Goal: Task Accomplishment & Management: Use online tool/utility

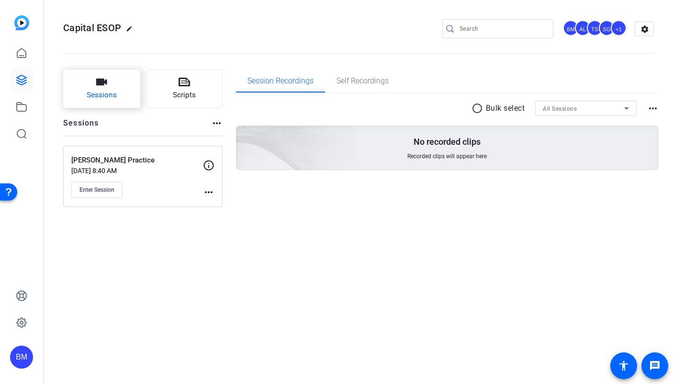
click at [98, 82] on icon "button" at bounding box center [101, 82] width 11 height 7
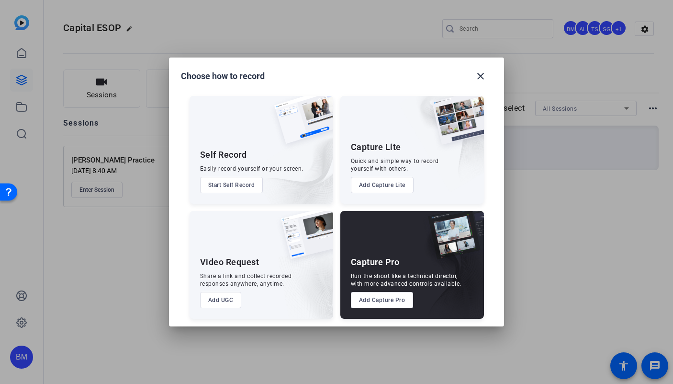
click at [387, 298] on button "Add Capture Pro" at bounding box center [382, 300] width 63 height 16
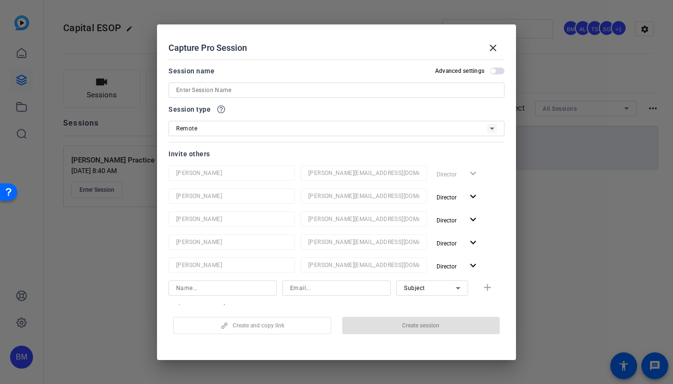
click at [262, 90] on input at bounding box center [336, 89] width 321 height 11
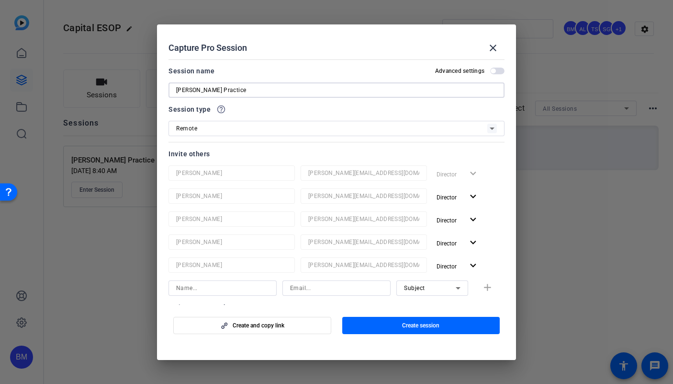
type input "[PERSON_NAME] Practice"
click at [388, 335] on span "button" at bounding box center [421, 325] width 158 height 23
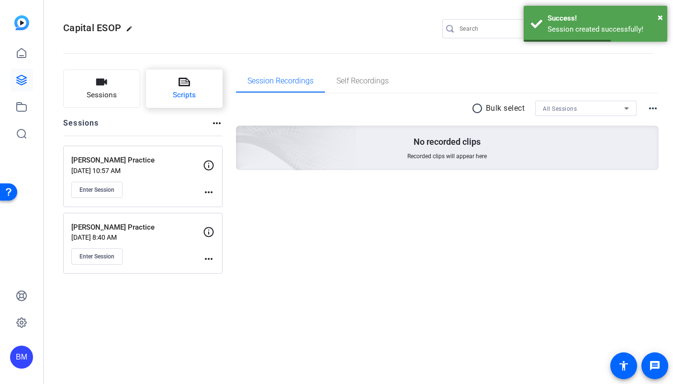
click at [182, 97] on span "Scripts" at bounding box center [184, 95] width 23 height 11
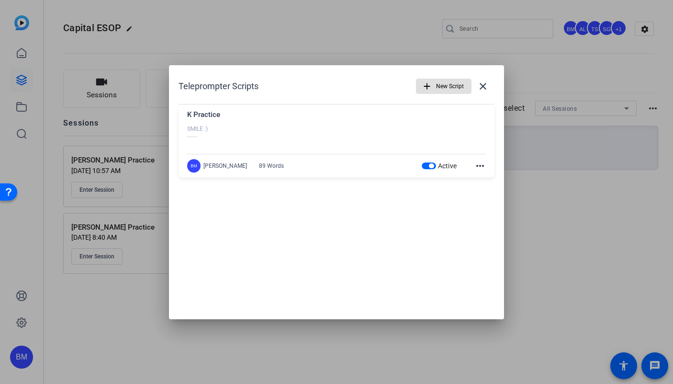
click at [435, 85] on span "button" at bounding box center [444, 86] width 55 height 23
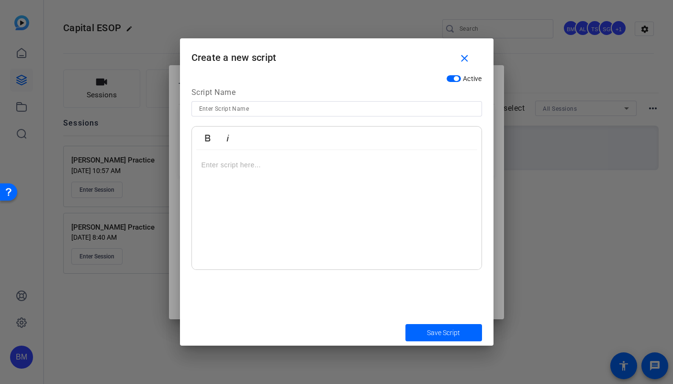
click at [295, 213] on div at bounding box center [337, 210] width 290 height 120
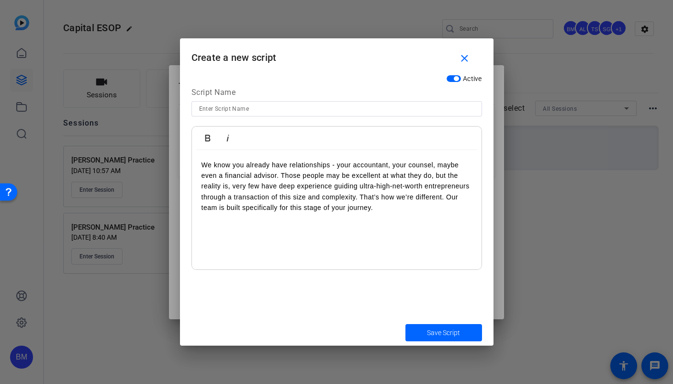
click at [246, 105] on input at bounding box center [336, 108] width 275 height 11
type input "N Practice"
click at [205, 168] on p "We know you already have relationships - your accountant, your counsel, maybe e…" at bounding box center [337, 187] width 271 height 54
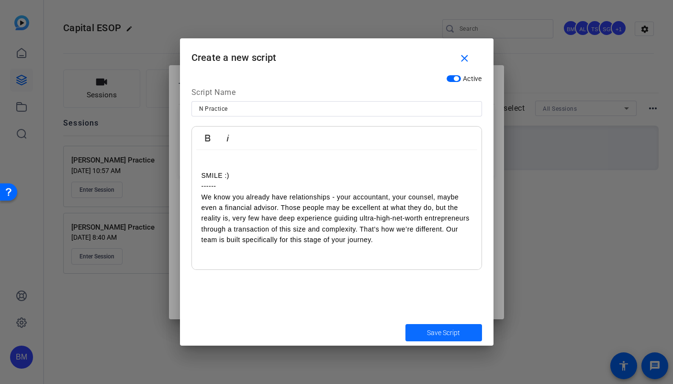
click at [425, 329] on span "submit" at bounding box center [444, 332] width 77 height 23
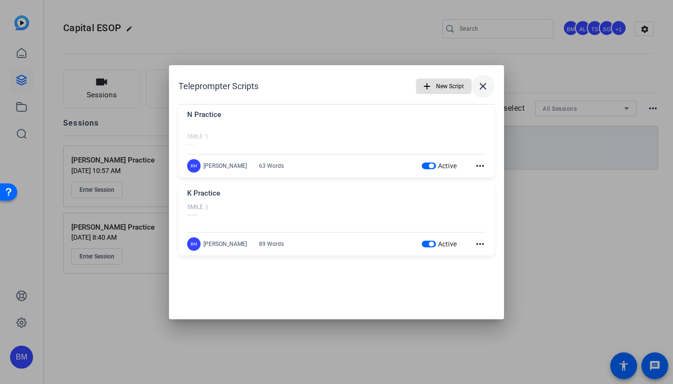
click at [490, 84] on span at bounding box center [483, 86] width 23 height 23
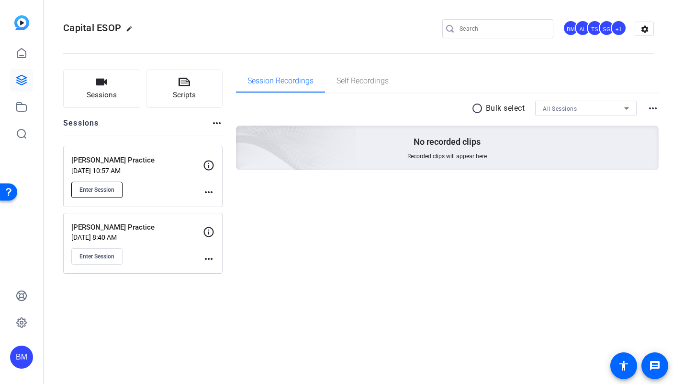
click at [91, 191] on span "Enter Session" at bounding box center [97, 190] width 35 height 8
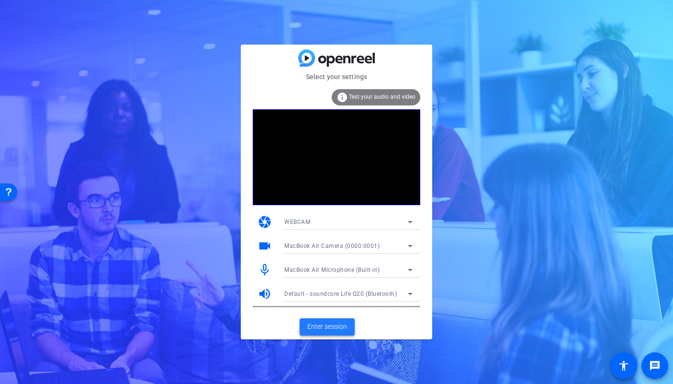
click at [329, 322] on span "Enter session" at bounding box center [328, 326] width 40 height 10
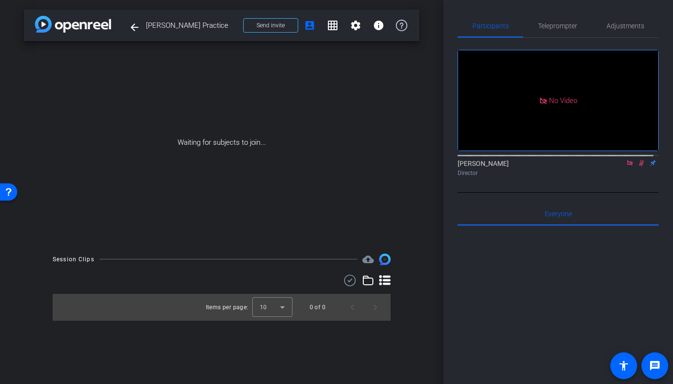
click at [639, 166] on icon at bounding box center [641, 163] width 5 height 6
click at [627, 165] on icon at bounding box center [629, 162] width 5 height 5
click at [271, 29] on span "Send invite" at bounding box center [271, 26] width 28 height 8
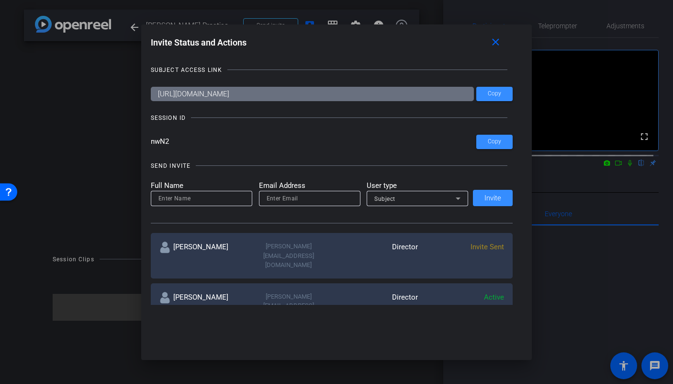
click at [289, 62] on div "SUBJECT ACCESS LINK [URL][DOMAIN_NAME] Copy SESSION ID nwN2 Copy SEND INVITE Fu…" at bounding box center [337, 181] width 372 height 250
click at [498, 45] on mat-icon "close" at bounding box center [496, 42] width 12 height 12
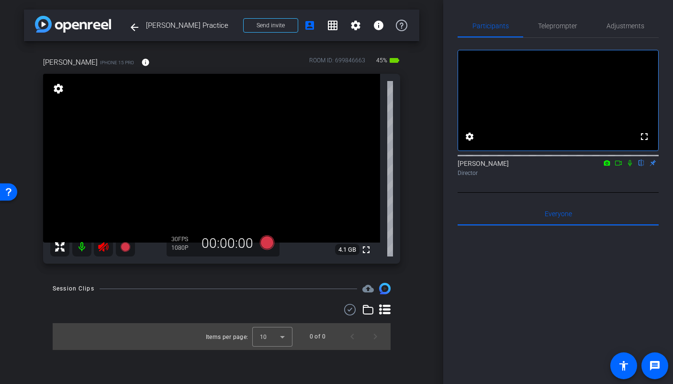
click at [107, 249] on icon at bounding box center [103, 246] width 11 height 11
click at [624, 30] on span "Adjustments" at bounding box center [626, 25] width 38 height 23
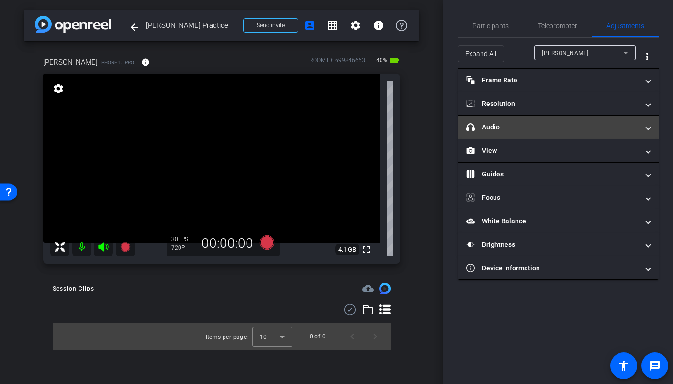
click at [580, 124] on mat-panel-title "headphone icon Audio" at bounding box center [553, 127] width 172 height 10
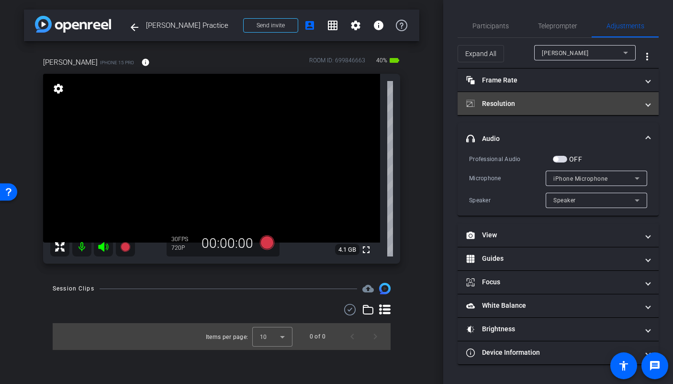
click at [568, 111] on mat-expansion-panel-header "Resolution" at bounding box center [558, 103] width 201 height 23
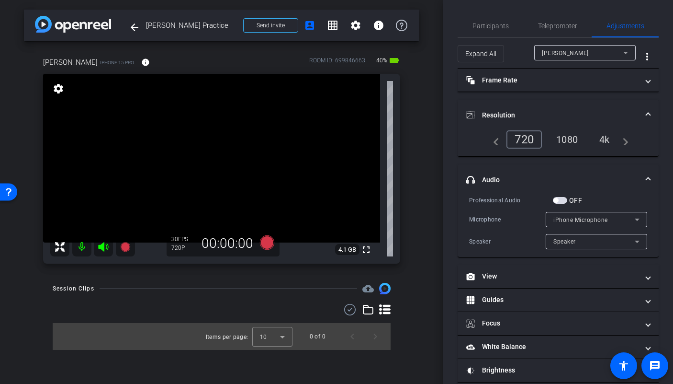
click at [569, 137] on div "1080" at bounding box center [567, 139] width 36 height 16
click at [560, 201] on span "button" at bounding box center [560, 200] width 14 height 7
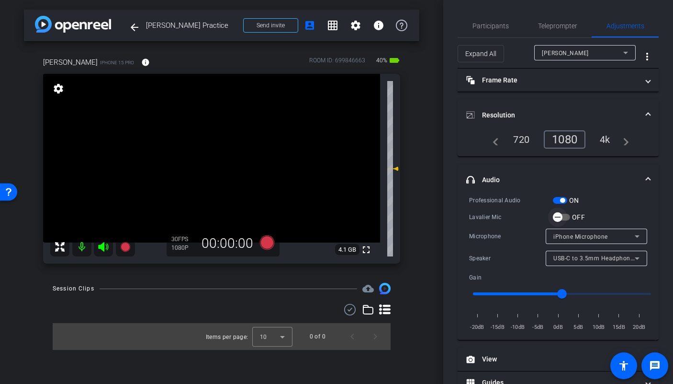
click at [565, 217] on span "button" at bounding box center [557, 216] width 19 height 19
click at [559, 203] on span "button" at bounding box center [560, 200] width 14 height 7
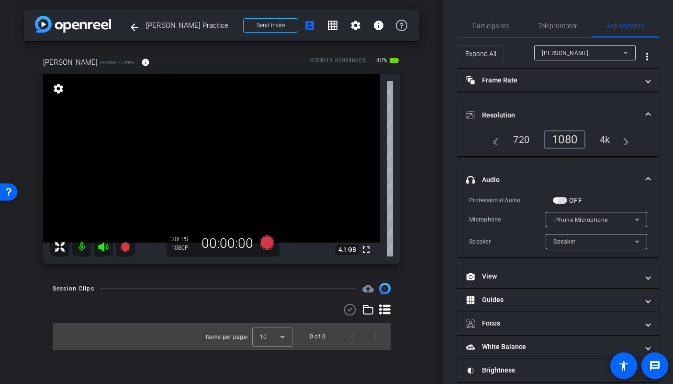
click at [564, 202] on span "button" at bounding box center [560, 200] width 14 height 7
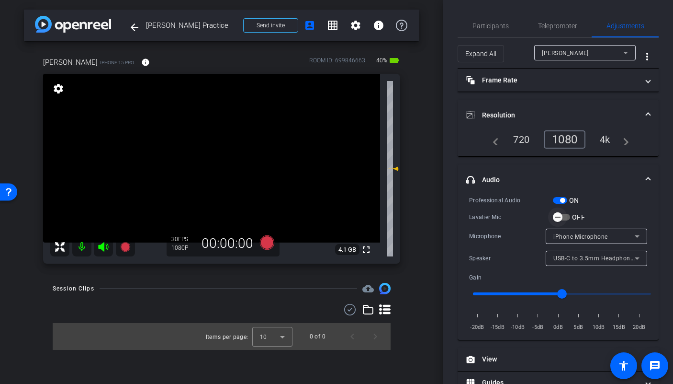
click at [565, 218] on span "button" at bounding box center [557, 216] width 19 height 19
click at [267, 246] on icon at bounding box center [267, 242] width 14 height 14
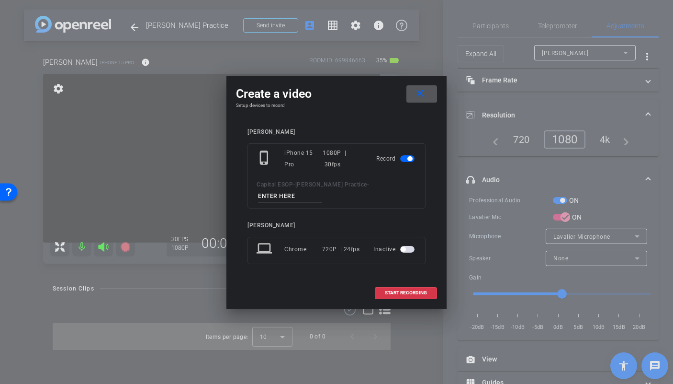
click at [322, 190] on input at bounding box center [290, 196] width 64 height 12
type input "mictest"
click at [391, 290] on span "START RECORDING" at bounding box center [406, 292] width 42 height 5
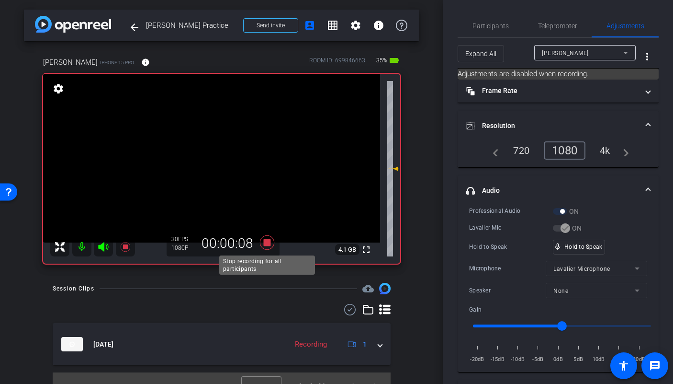
click at [264, 248] on icon at bounding box center [267, 242] width 23 height 17
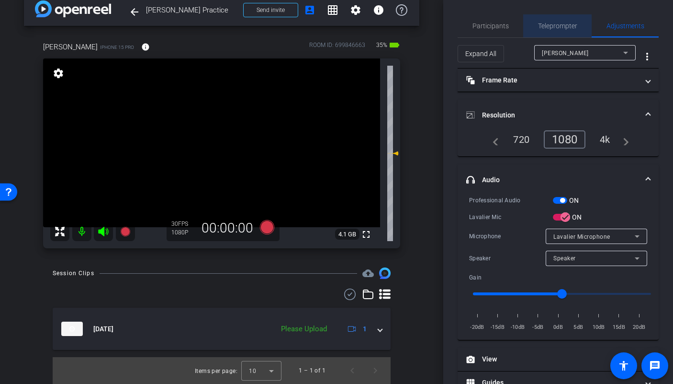
click at [550, 23] on span "Teleprompter" at bounding box center [557, 26] width 39 height 7
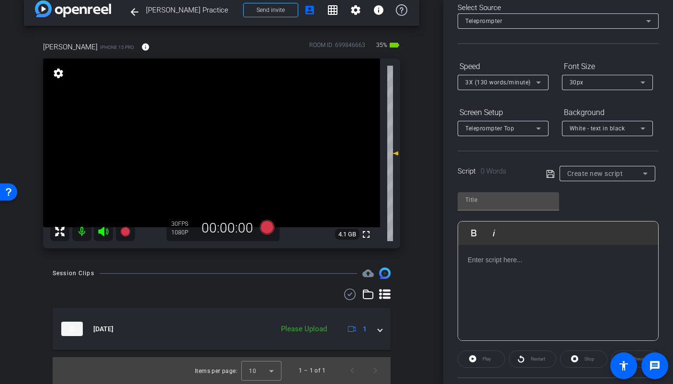
scroll to position [54, 0]
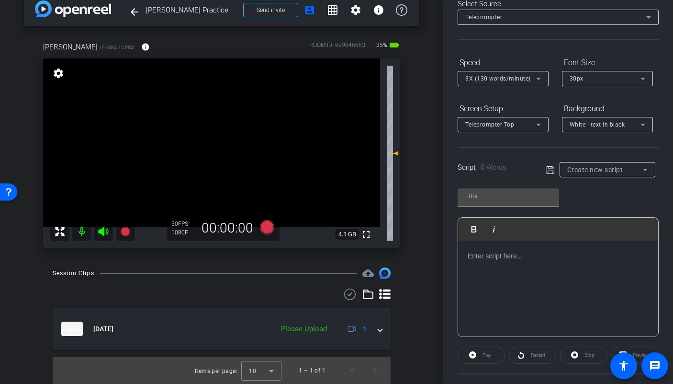
click at [604, 177] on div at bounding box center [608, 182] width 96 height 11
click at [603, 173] on div "Create new script" at bounding box center [606, 169] width 76 height 11
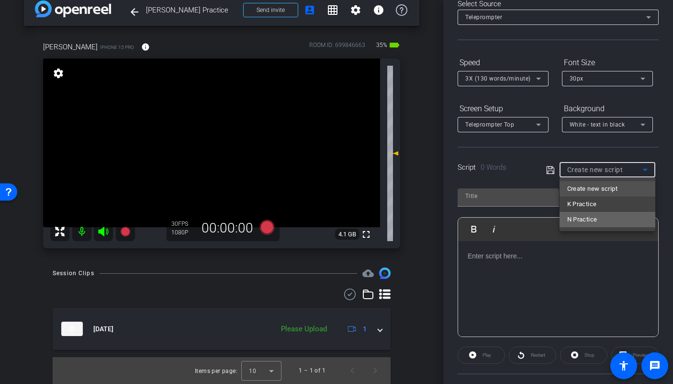
click at [594, 221] on span "N Practice" at bounding box center [583, 219] width 30 height 11
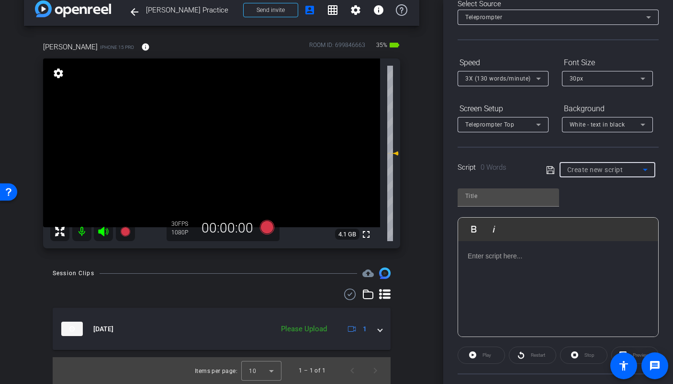
type input "N Practice"
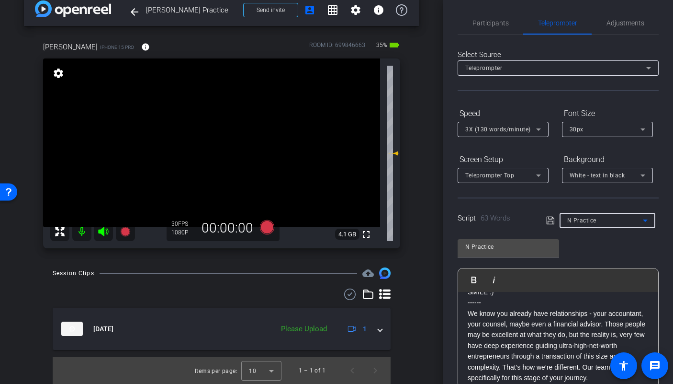
scroll to position [0, 0]
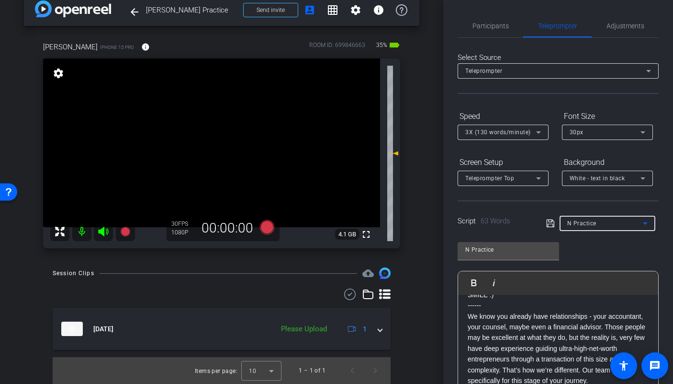
click at [623, 177] on span "White - text in black" at bounding box center [598, 178] width 56 height 7
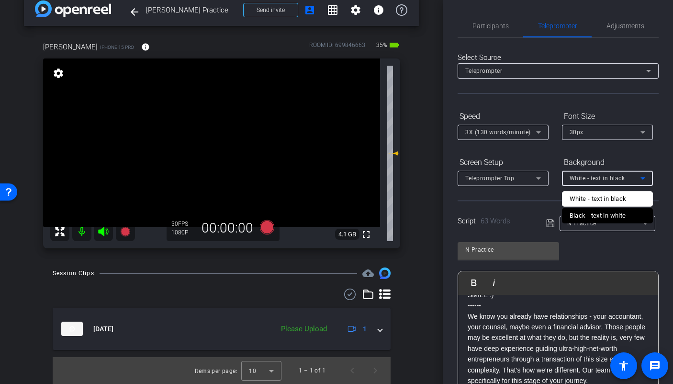
click at [618, 218] on div "Black - text in white" at bounding box center [598, 215] width 57 height 11
click at [530, 136] on div "3X (130 words/minute)" at bounding box center [501, 132] width 71 height 12
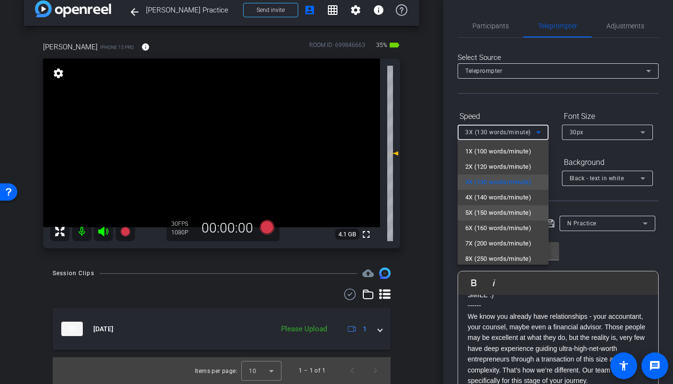
click at [516, 208] on span "5X (150 words/minute)" at bounding box center [499, 212] width 66 height 11
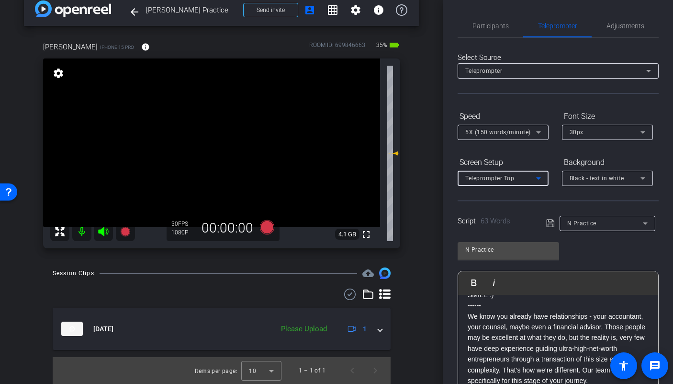
click at [530, 181] on div "Teleprompter Top" at bounding box center [501, 178] width 71 height 12
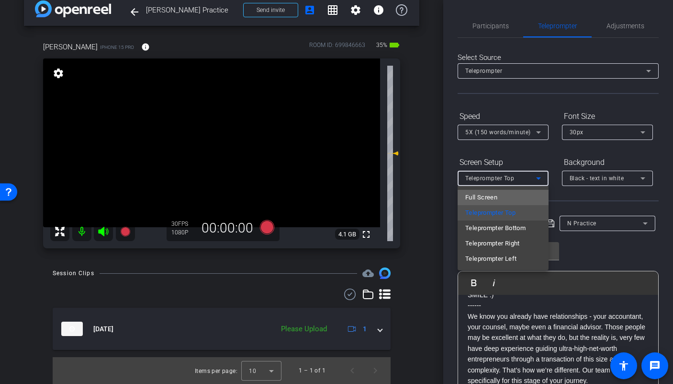
click at [520, 194] on mat-option "Full Screen" at bounding box center [503, 197] width 91 height 15
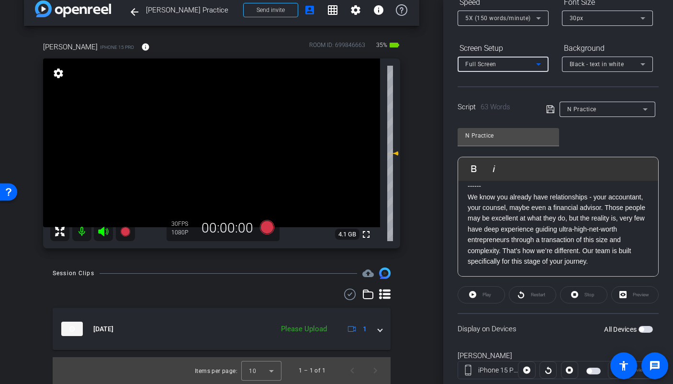
scroll to position [116, 0]
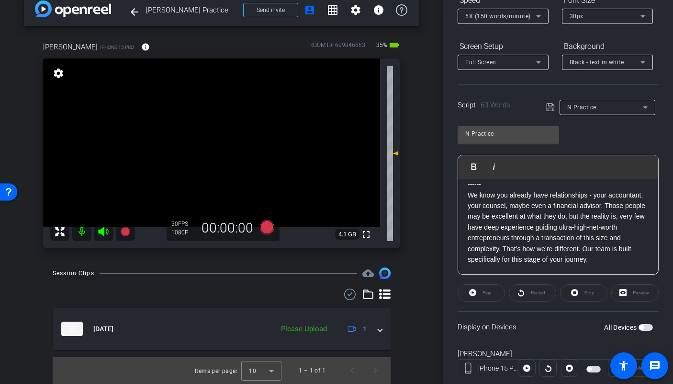
click at [651, 326] on span "button" at bounding box center [646, 327] width 14 height 7
click at [357, 14] on mat-icon "settings" at bounding box center [355, 9] width 11 height 11
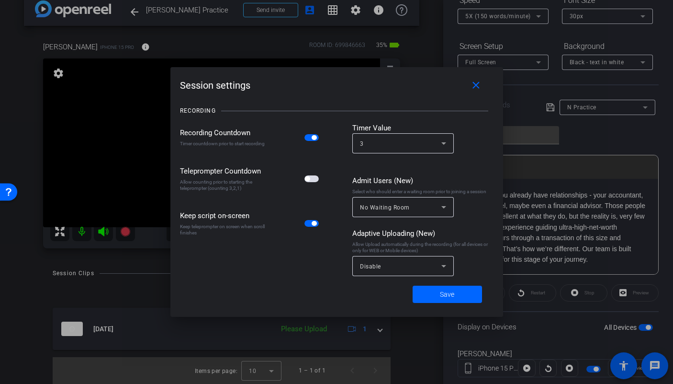
click at [319, 182] on div at bounding box center [313, 178] width 16 height 7
click at [316, 182] on span "button" at bounding box center [312, 178] width 14 height 7
click at [314, 180] on span "button" at bounding box center [312, 178] width 14 height 7
click at [433, 294] on span at bounding box center [447, 294] width 69 height 23
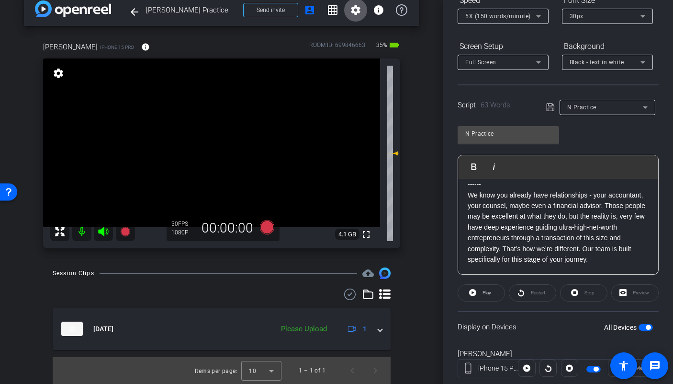
scroll to position [14, 0]
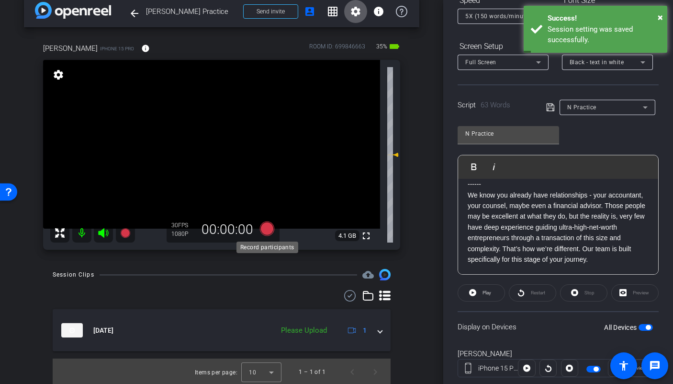
click at [264, 230] on icon at bounding box center [267, 228] width 14 height 14
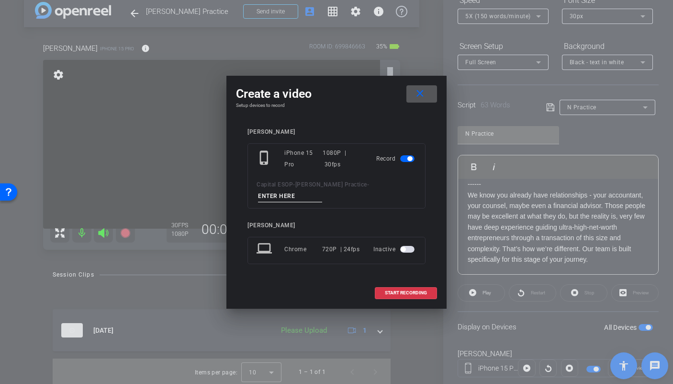
click at [322, 190] on input at bounding box center [290, 196] width 64 height 12
type input "TA1"
click at [399, 284] on span at bounding box center [406, 292] width 61 height 23
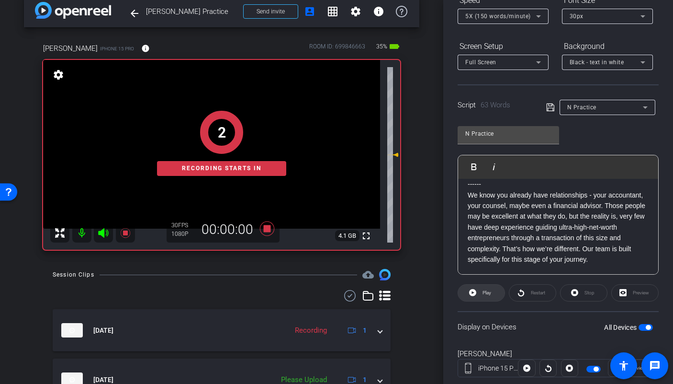
click at [477, 296] on span at bounding box center [481, 292] width 46 height 23
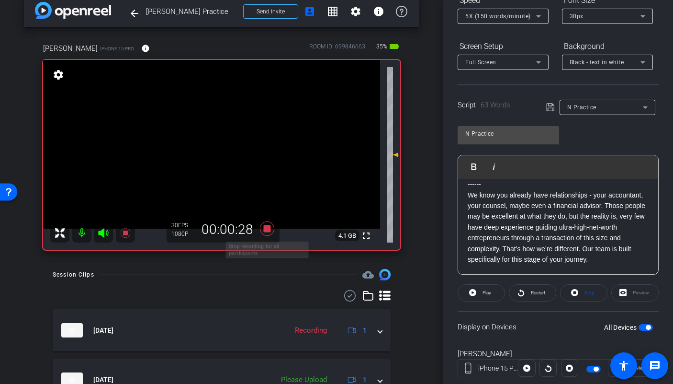
click at [263, 226] on icon at bounding box center [267, 228] width 14 height 14
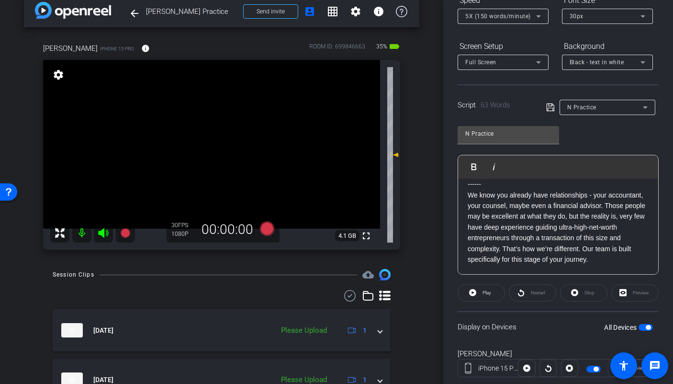
click at [483, 67] on div "Full Screen" at bounding box center [501, 62] width 71 height 12
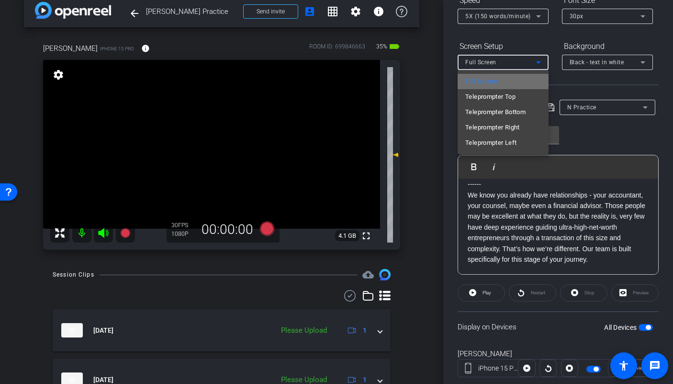
click at [482, 80] on span "Full Screen" at bounding box center [482, 81] width 32 height 11
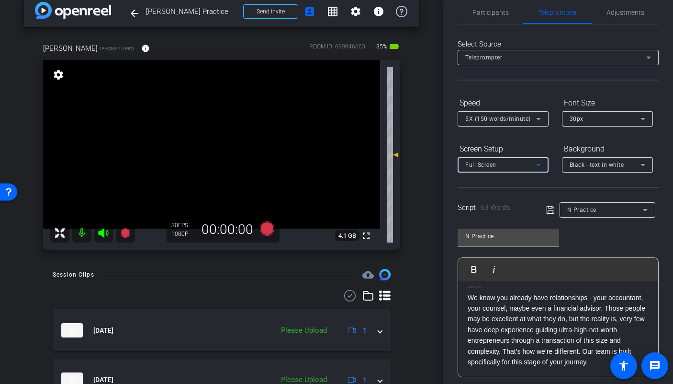
scroll to position [11, 0]
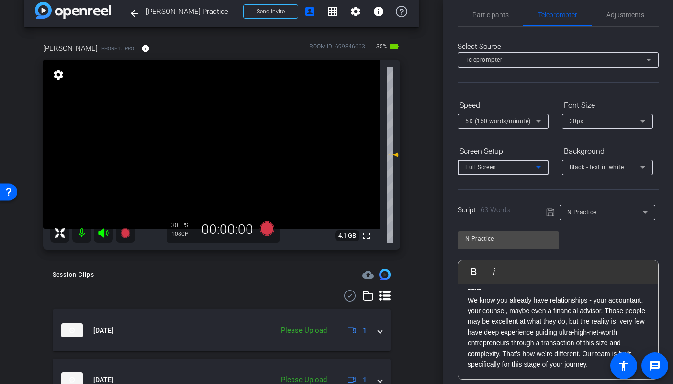
click at [484, 57] on span "Teleprompter" at bounding box center [484, 60] width 37 height 7
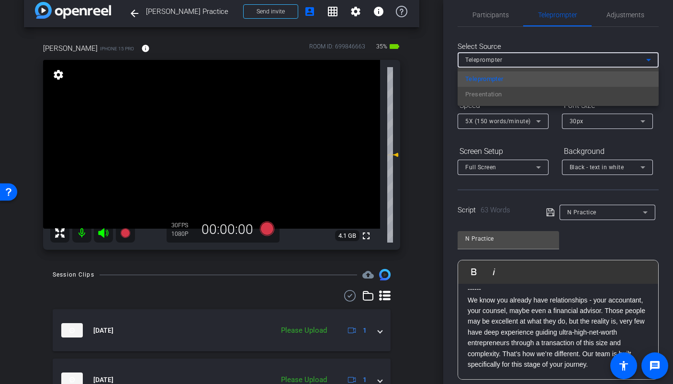
click at [484, 57] on div at bounding box center [336, 192] width 673 height 384
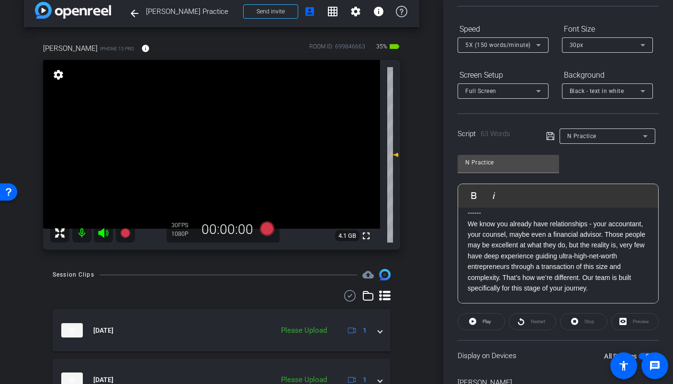
scroll to position [0, 0]
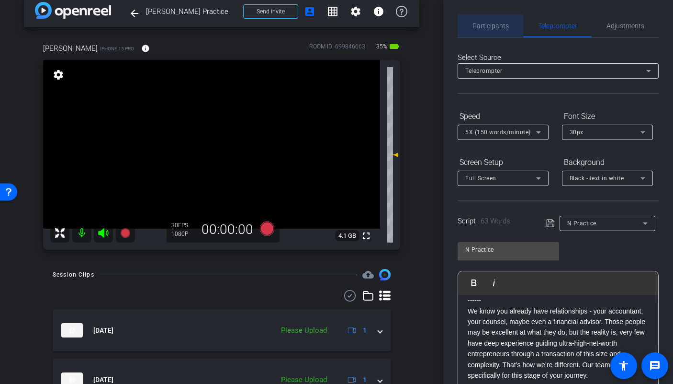
click at [498, 32] on span "Participants" at bounding box center [491, 25] width 36 height 23
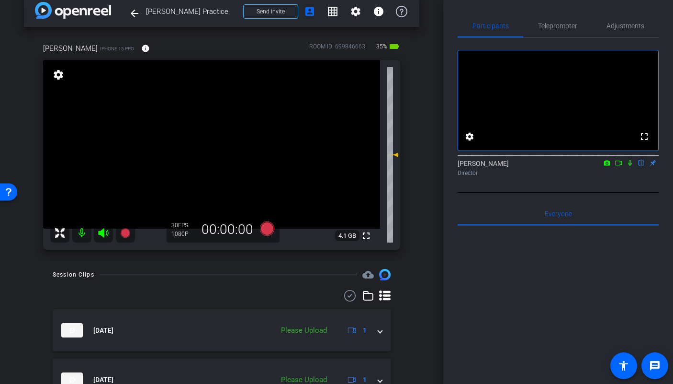
click at [619, 166] on icon at bounding box center [619, 163] width 8 height 7
click at [549, 26] on span "Teleprompter" at bounding box center [557, 26] width 39 height 7
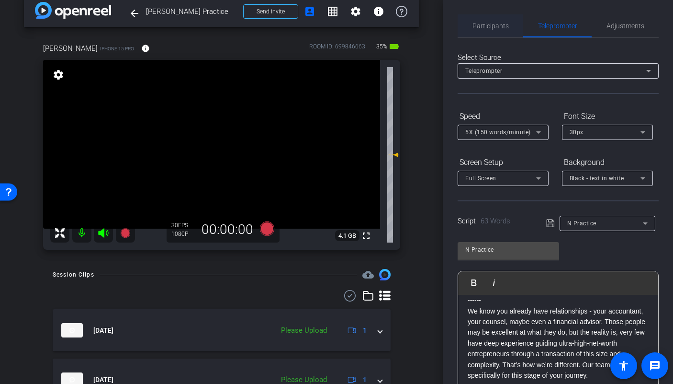
click at [503, 26] on span "Participants" at bounding box center [491, 26] width 36 height 7
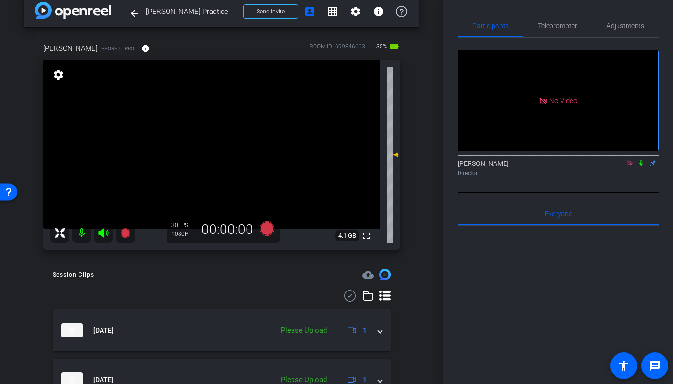
click at [632, 160] on icon at bounding box center [631, 163] width 8 height 7
click at [563, 25] on span "Teleprompter" at bounding box center [557, 26] width 39 height 7
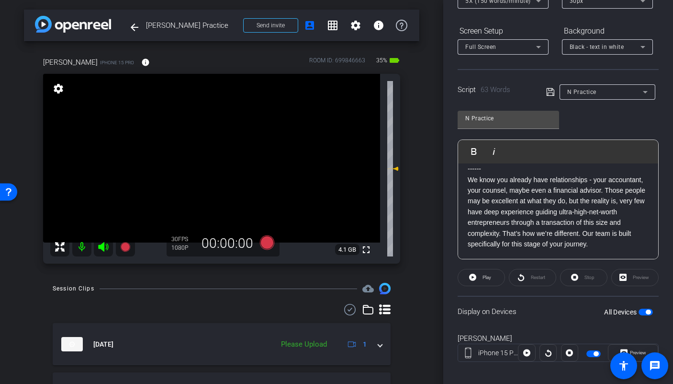
scroll to position [140, 0]
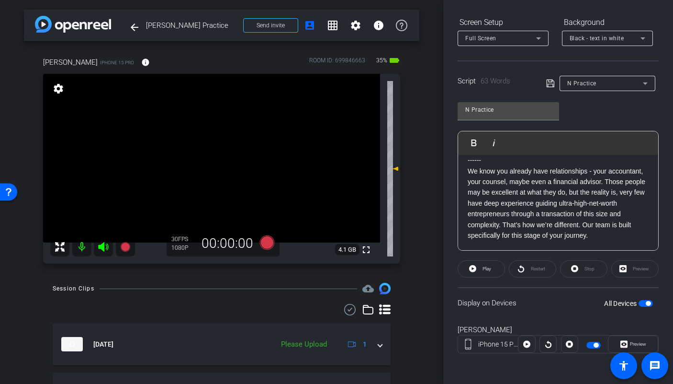
click at [481, 43] on div "Full Screen" at bounding box center [501, 38] width 71 height 12
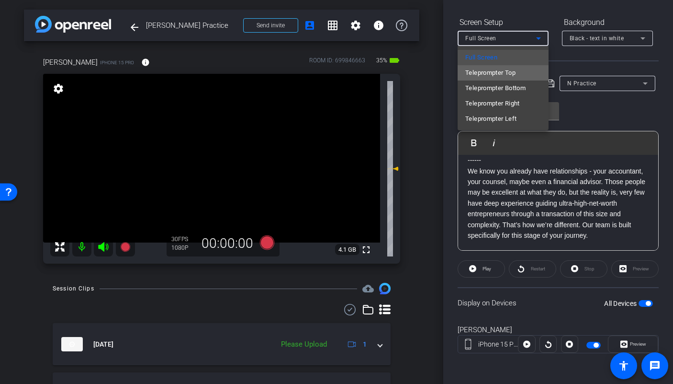
click at [483, 73] on span "Teleprompter Top" at bounding box center [491, 72] width 50 height 11
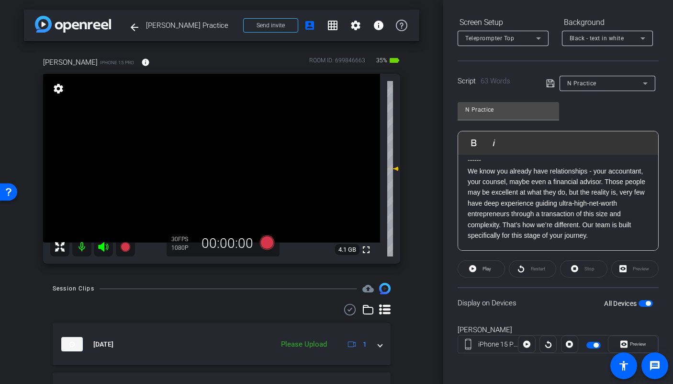
click at [485, 46] on div at bounding box center [503, 51] width 91 height 11
click at [484, 42] on div "Teleprompter Top" at bounding box center [501, 38] width 71 height 12
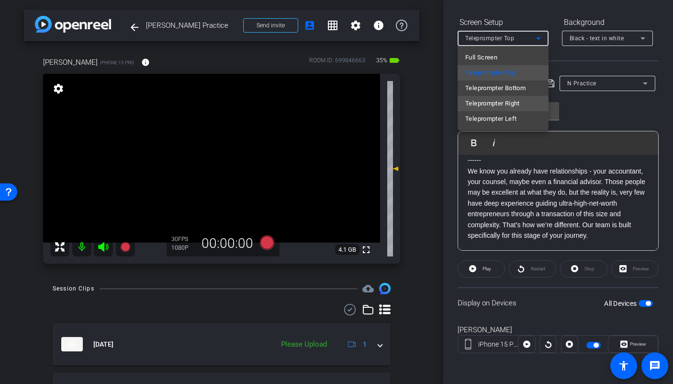
click at [487, 103] on span "Teleprompter Right" at bounding box center [493, 103] width 55 height 11
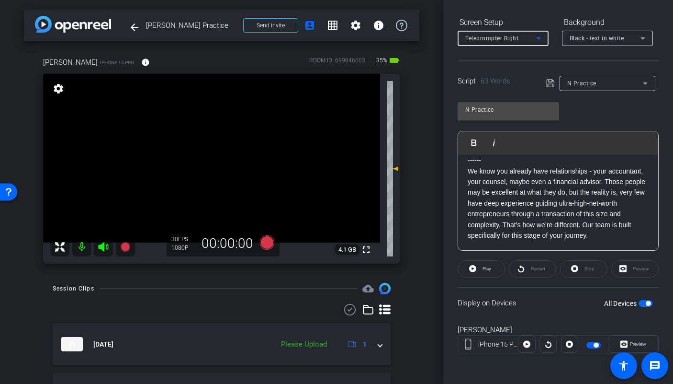
click at [490, 37] on span "Teleprompter Right" at bounding box center [492, 38] width 53 height 7
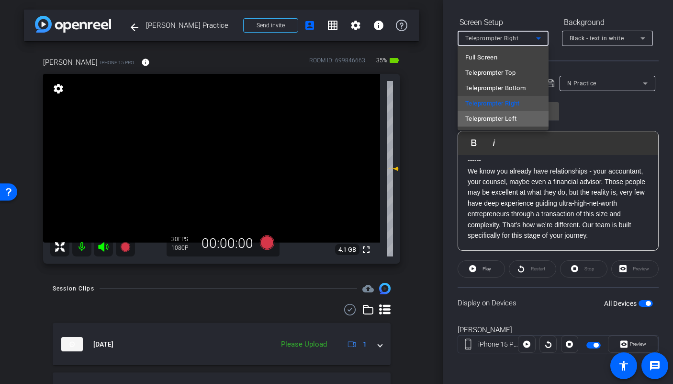
click at [486, 115] on span "Teleprompter Left" at bounding box center [491, 118] width 51 height 11
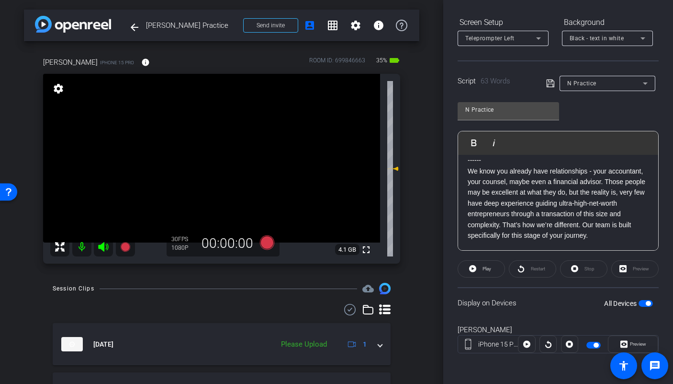
click at [640, 304] on span "button" at bounding box center [646, 303] width 14 height 7
click at [648, 304] on span "button" at bounding box center [646, 303] width 14 height 7
click at [498, 40] on span "Teleprompter Left" at bounding box center [490, 38] width 49 height 7
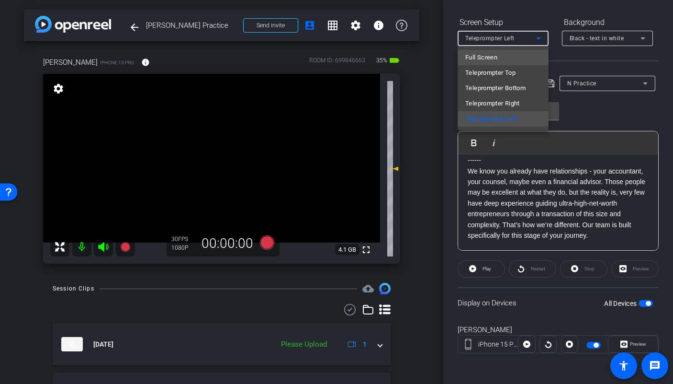
click at [494, 60] on span "Full Screen" at bounding box center [482, 57] width 32 height 11
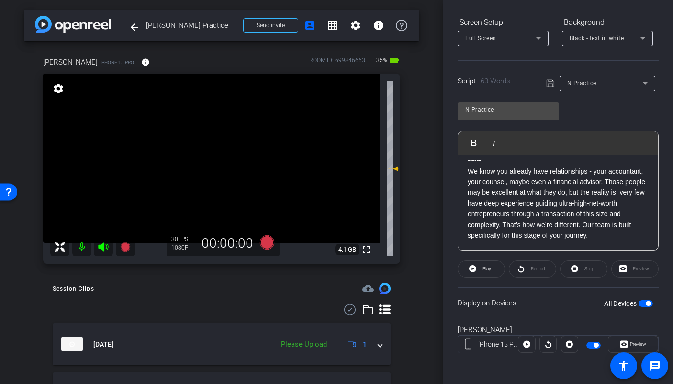
click at [639, 301] on span "button" at bounding box center [646, 303] width 14 height 7
click at [652, 302] on span "button" at bounding box center [646, 303] width 14 height 7
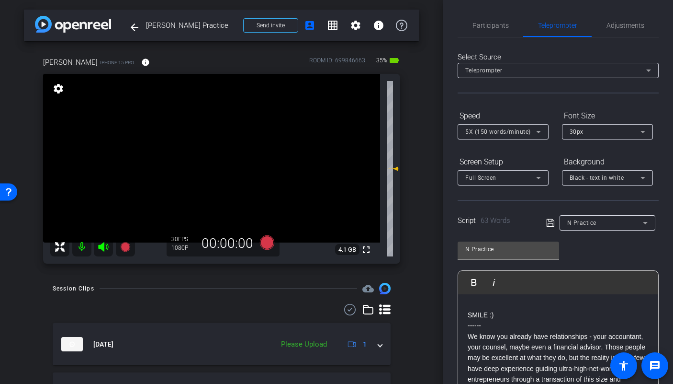
scroll to position [0, 0]
click at [593, 135] on div "30px" at bounding box center [605, 132] width 71 height 12
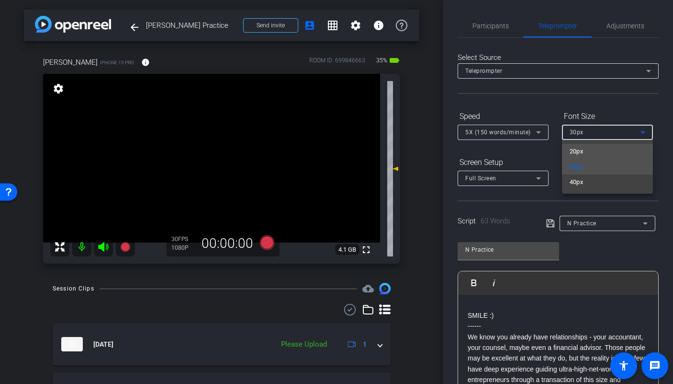
click at [589, 154] on mat-option "20px" at bounding box center [607, 151] width 91 height 15
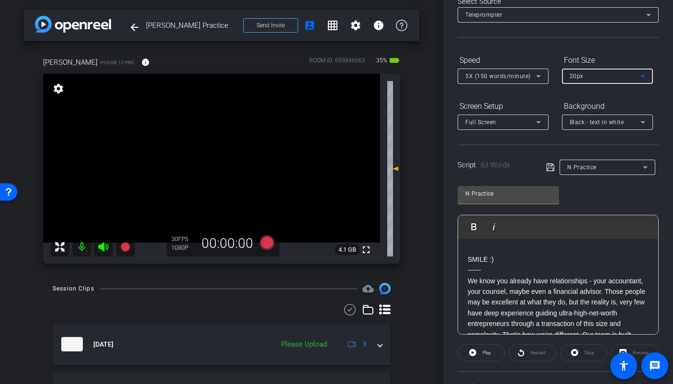
scroll to position [57, 0]
click at [618, 75] on div "20px" at bounding box center [605, 74] width 71 height 12
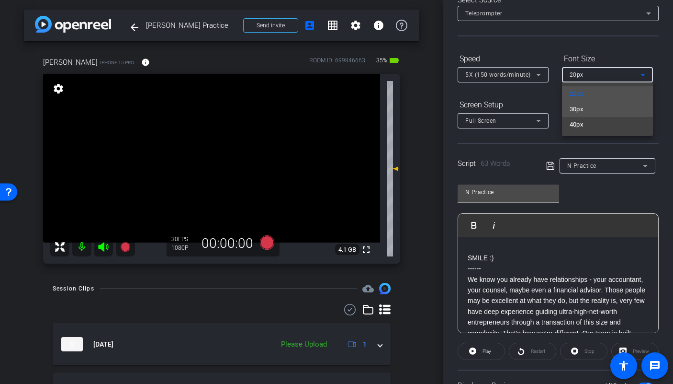
click at [611, 110] on mat-option "30px" at bounding box center [607, 109] width 91 height 15
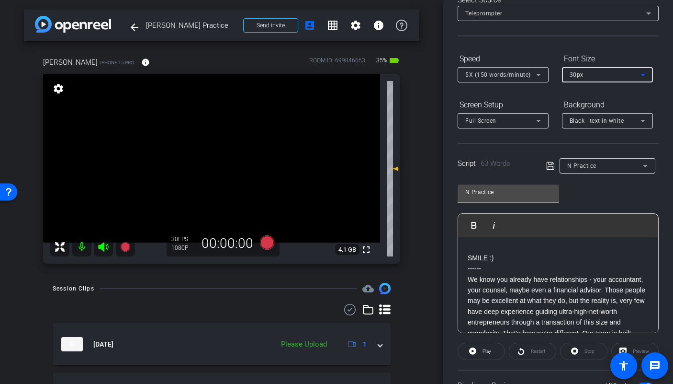
scroll to position [31, 0]
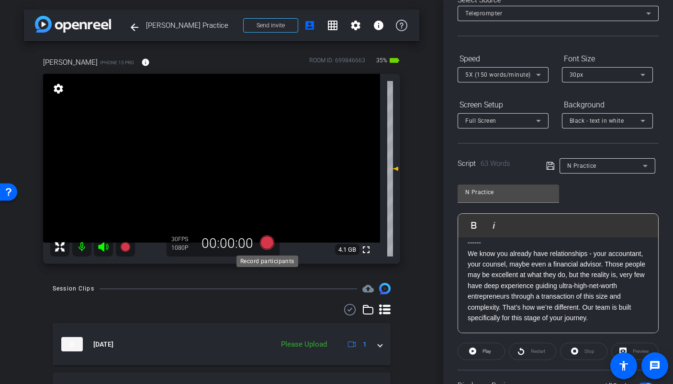
click at [264, 244] on icon at bounding box center [267, 242] width 14 height 14
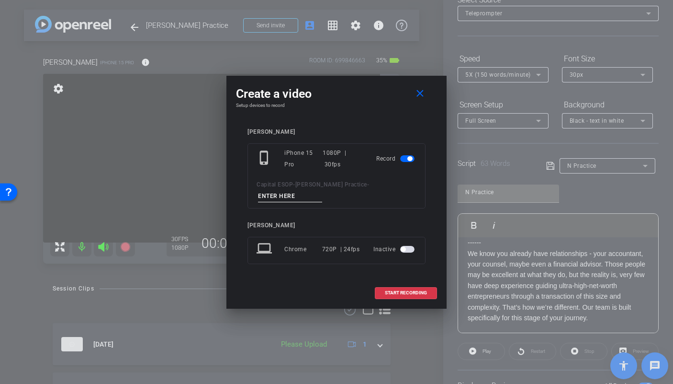
click at [322, 190] on input at bounding box center [290, 196] width 64 height 12
type input "TA2"
click at [408, 283] on span at bounding box center [406, 292] width 61 height 23
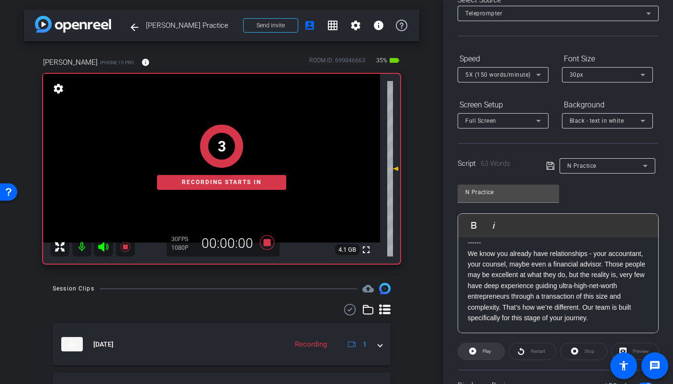
click at [479, 349] on span at bounding box center [481, 351] width 46 height 23
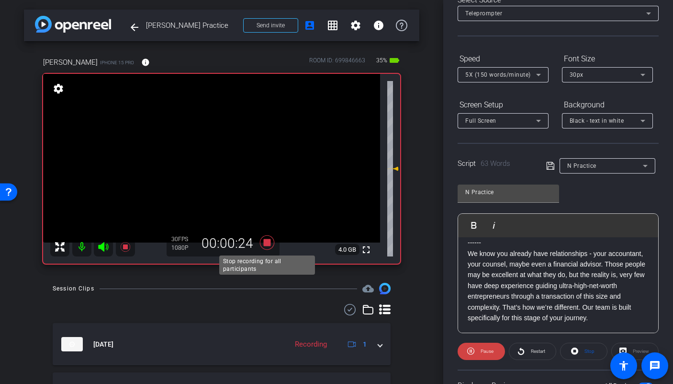
click at [270, 241] on icon at bounding box center [267, 242] width 14 height 14
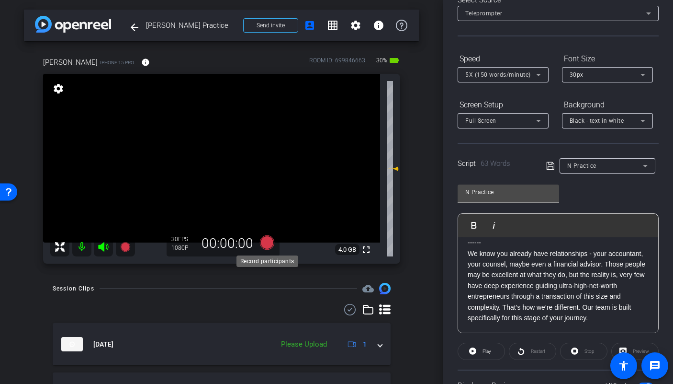
click at [267, 247] on icon at bounding box center [267, 242] width 14 height 14
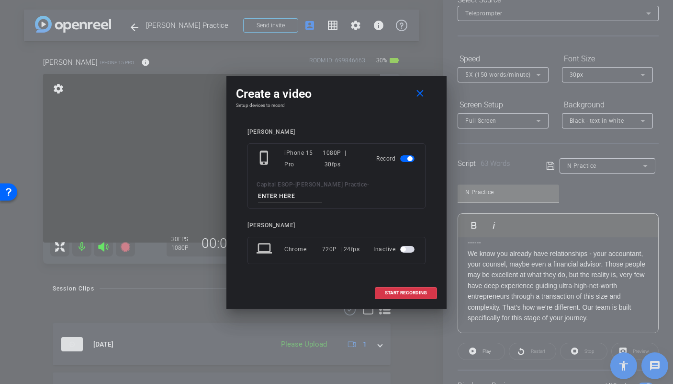
click at [322, 192] on input at bounding box center [290, 196] width 64 height 12
type input "TA3"
click at [418, 290] on span "START RECORDING" at bounding box center [406, 292] width 42 height 5
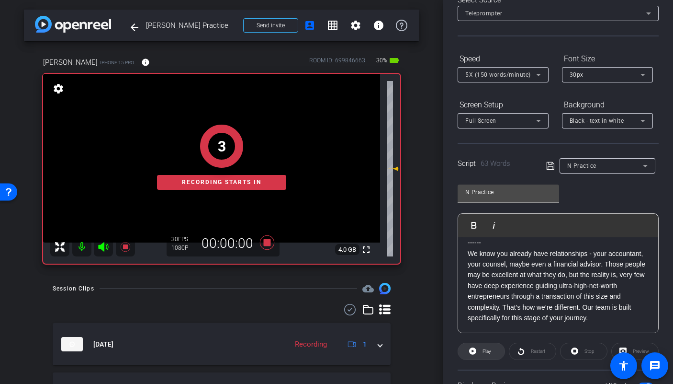
click at [474, 351] on icon at bounding box center [472, 351] width 7 height 12
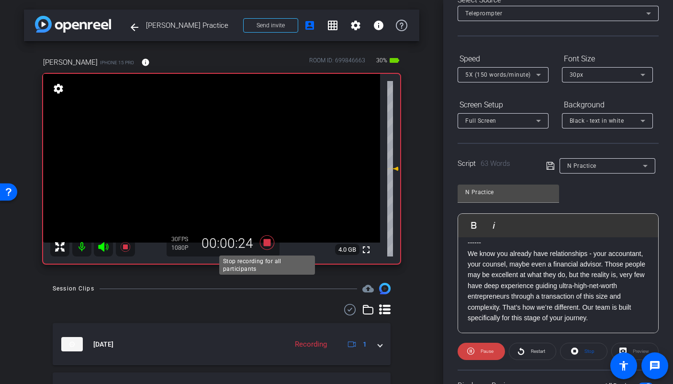
click at [265, 245] on icon at bounding box center [267, 242] width 14 height 14
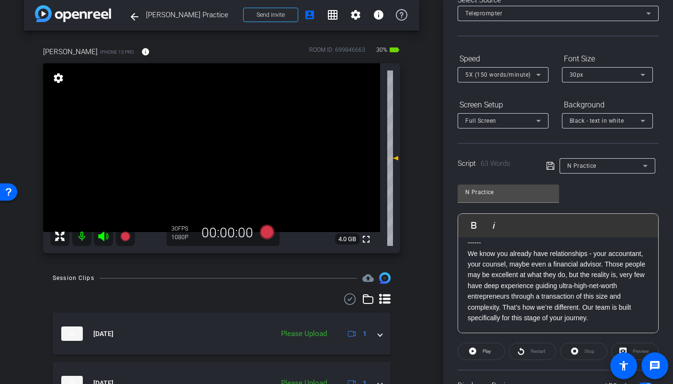
scroll to position [12, 0]
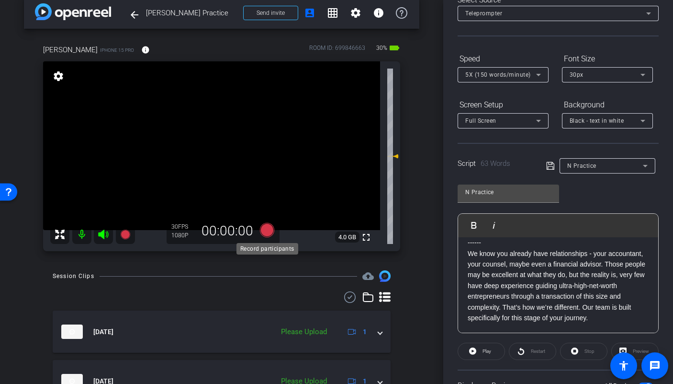
click at [265, 230] on icon at bounding box center [267, 230] width 14 height 14
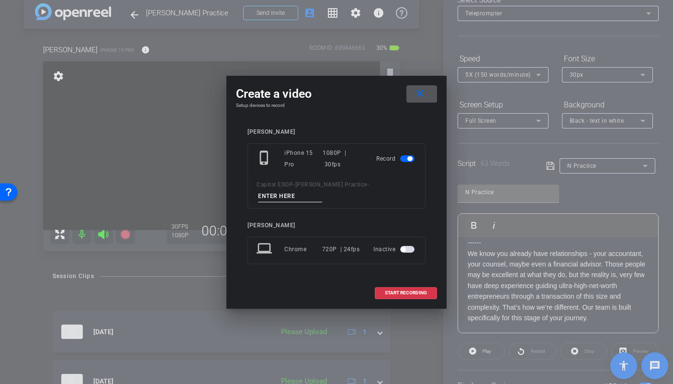
click at [322, 195] on input at bounding box center [290, 196] width 64 height 12
type input "TA4"
click at [406, 290] on span "START RECORDING" at bounding box center [406, 292] width 42 height 5
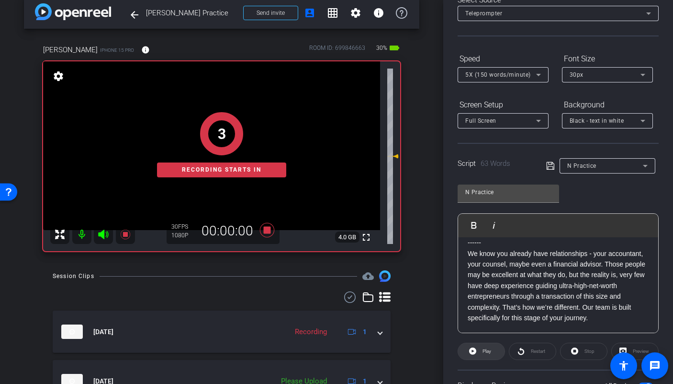
click at [479, 350] on span at bounding box center [481, 351] width 46 height 23
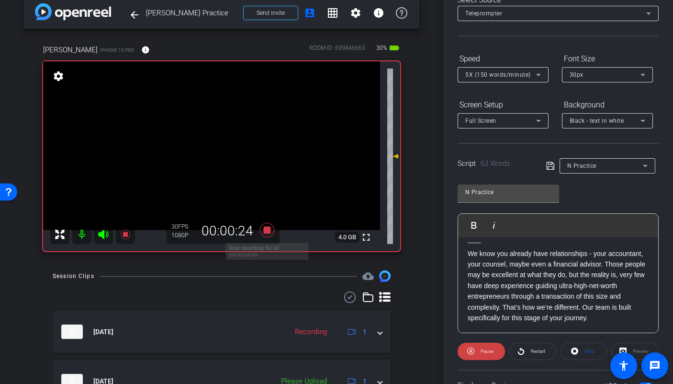
click at [269, 230] on icon at bounding box center [267, 230] width 14 height 14
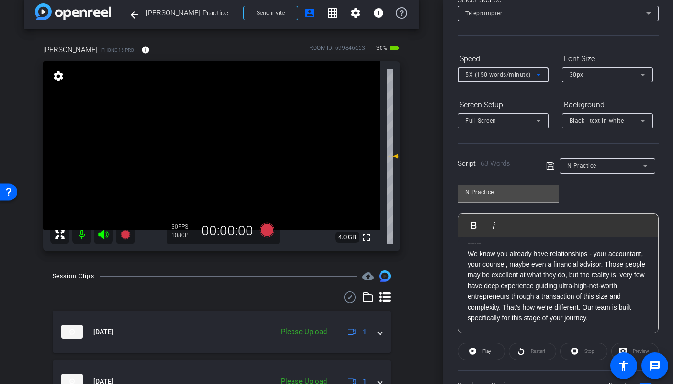
click at [515, 74] on span "5X (150 words/minute)" at bounding box center [499, 74] width 66 height 7
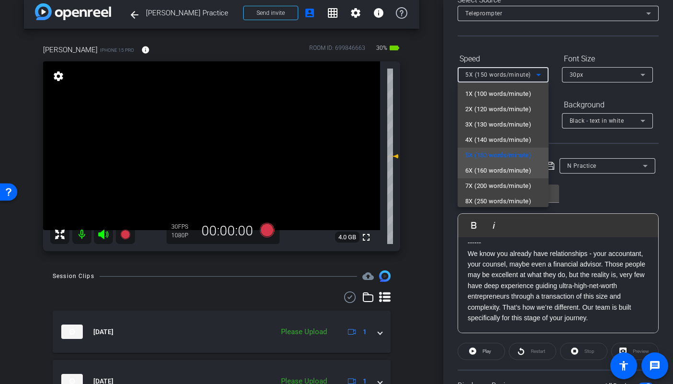
click at [504, 169] on span "6X (160 words/minute)" at bounding box center [499, 170] width 66 height 11
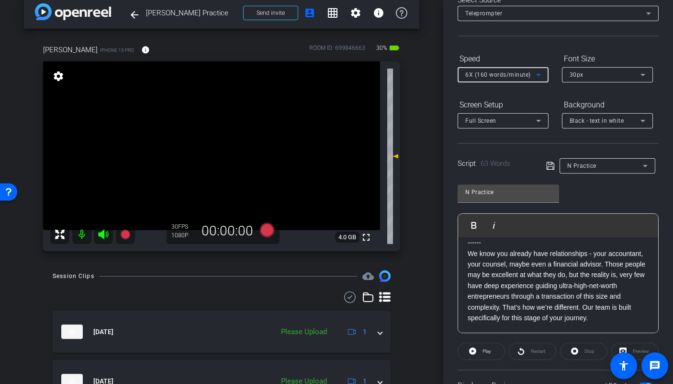
click at [512, 73] on span "6X (160 words/minute)" at bounding box center [499, 74] width 66 height 7
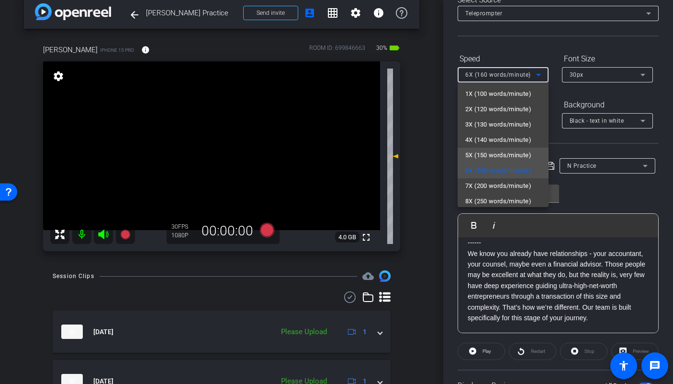
click at [510, 156] on span "5X (150 words/minute)" at bounding box center [499, 154] width 66 height 11
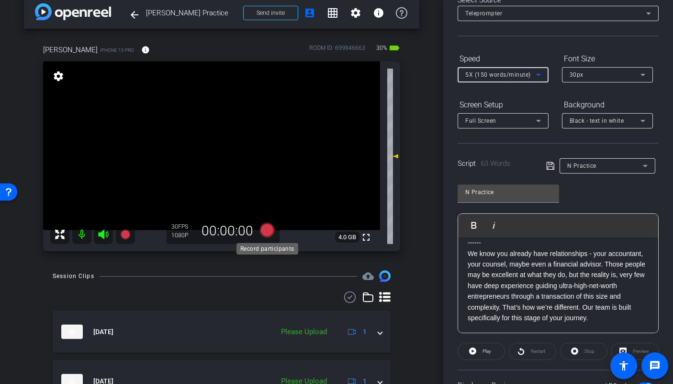
click at [270, 230] on icon at bounding box center [267, 230] width 14 height 14
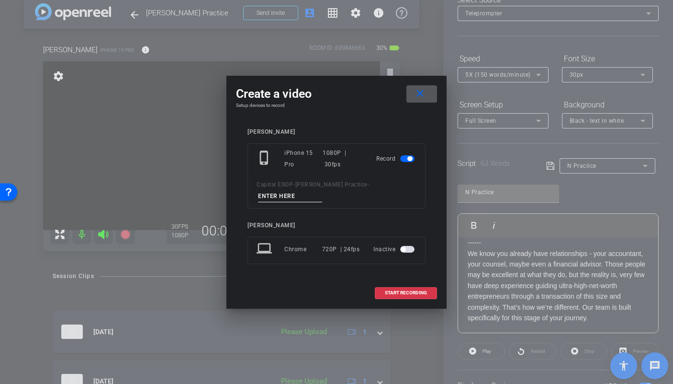
click at [322, 191] on input at bounding box center [290, 196] width 64 height 12
type input "TA5"
click at [397, 283] on span at bounding box center [406, 292] width 61 height 23
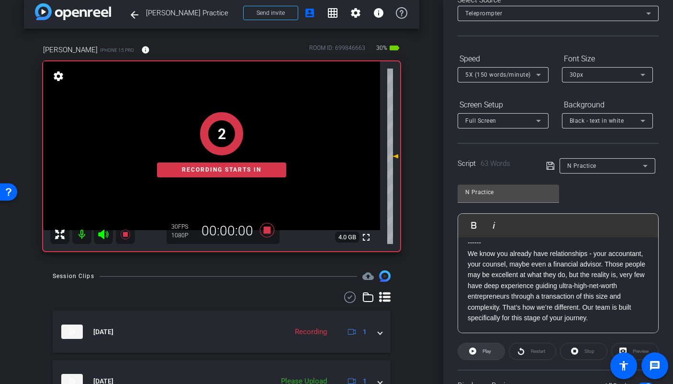
click at [468, 350] on span at bounding box center [481, 351] width 46 height 23
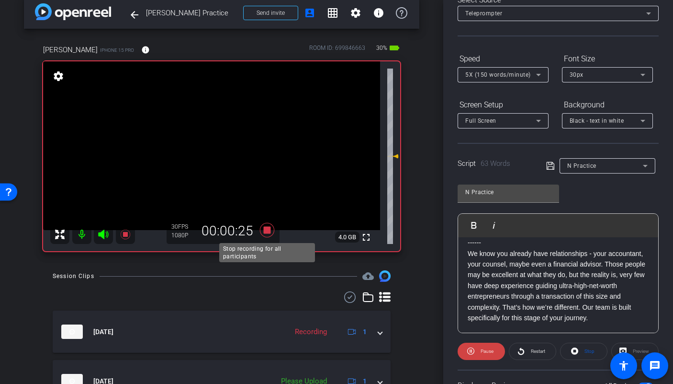
click at [267, 236] on icon at bounding box center [267, 229] width 23 height 17
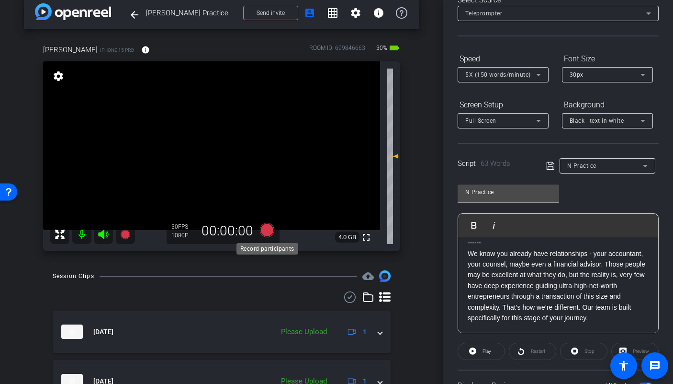
click at [267, 233] on icon at bounding box center [267, 230] width 14 height 14
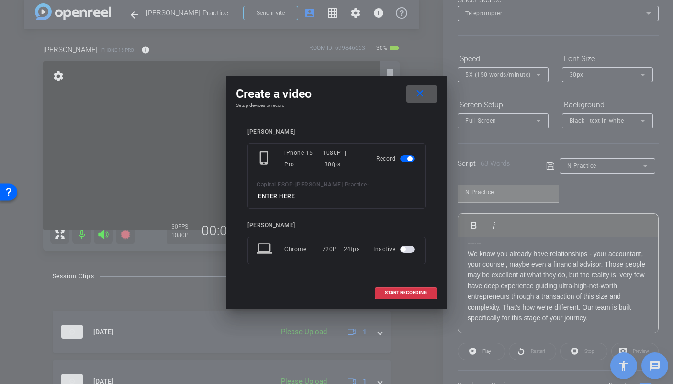
click at [322, 190] on input at bounding box center [290, 196] width 64 height 12
type input "TA6"
click at [402, 290] on span "START RECORDING" at bounding box center [406, 292] width 42 height 5
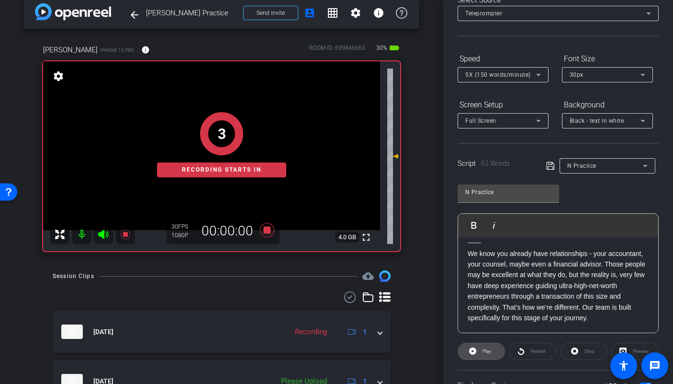
click at [485, 353] on span "Play" at bounding box center [485, 350] width 11 height 13
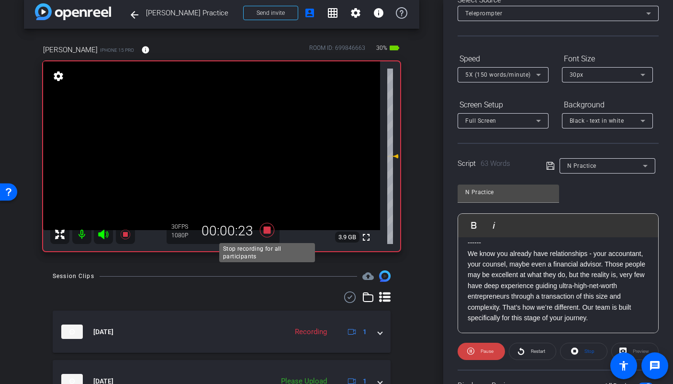
click at [266, 232] on icon at bounding box center [267, 230] width 14 height 14
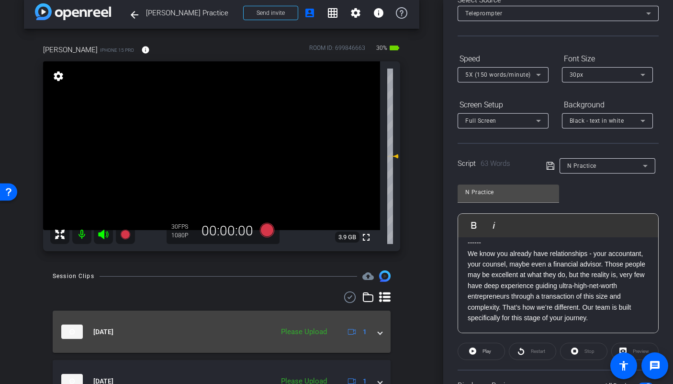
click at [379, 338] on mat-expansion-panel-header "[DATE] Please Upload 1" at bounding box center [222, 331] width 338 height 42
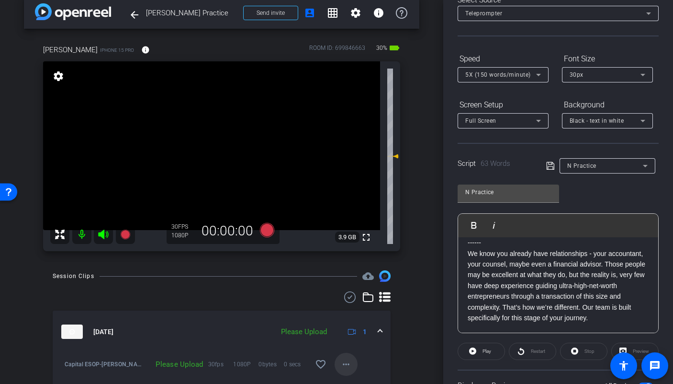
click at [350, 365] on mat-icon "more_horiz" at bounding box center [346, 363] width 11 height 11
click at [349, 330] on span "Archive clip" at bounding box center [361, 332] width 38 height 11
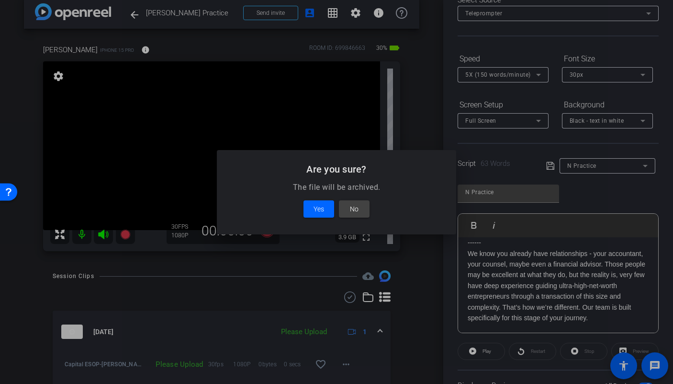
drag, startPoint x: 349, startPoint y: 330, endPoint x: 352, endPoint y: 264, distance: 65.2
click at [352, 264] on div at bounding box center [336, 192] width 673 height 384
click at [353, 209] on span "No" at bounding box center [354, 208] width 9 height 11
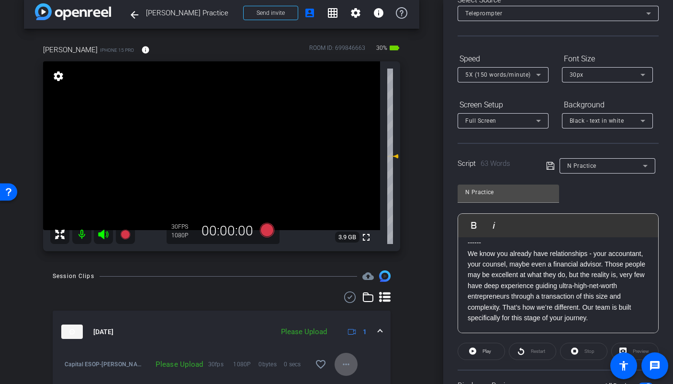
click at [347, 362] on mat-icon "more_horiz" at bounding box center [346, 363] width 11 height 11
click at [347, 316] on span "Upload" at bounding box center [361, 320] width 38 height 11
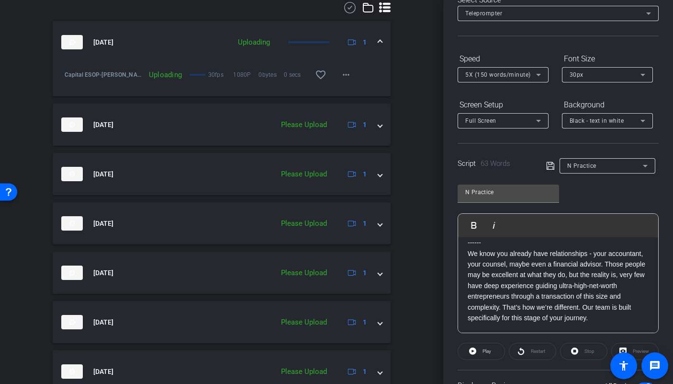
scroll to position [328, 0]
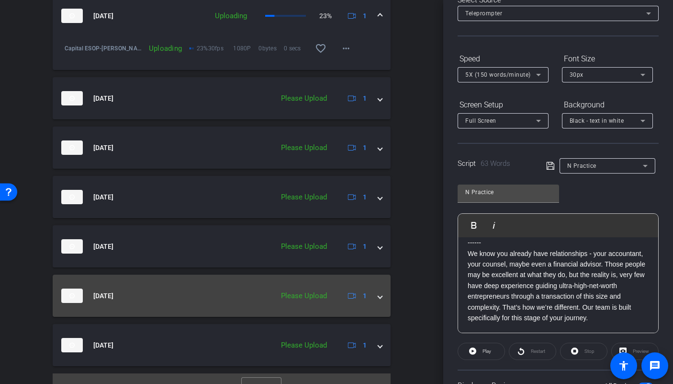
click at [380, 298] on span at bounding box center [380, 296] width 4 height 10
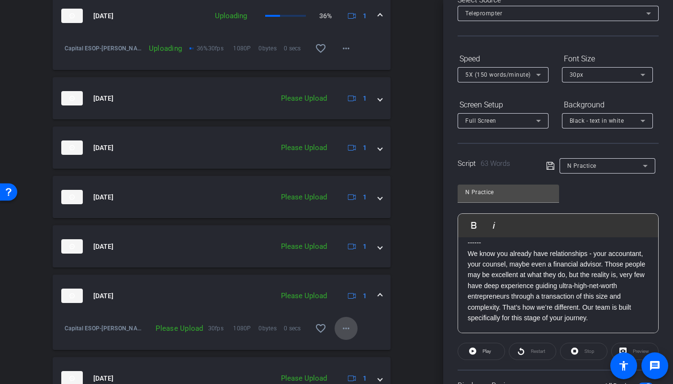
click at [343, 325] on mat-icon "more_horiz" at bounding box center [346, 327] width 11 height 11
click at [351, 351] on span "Upload" at bounding box center [361, 347] width 38 height 11
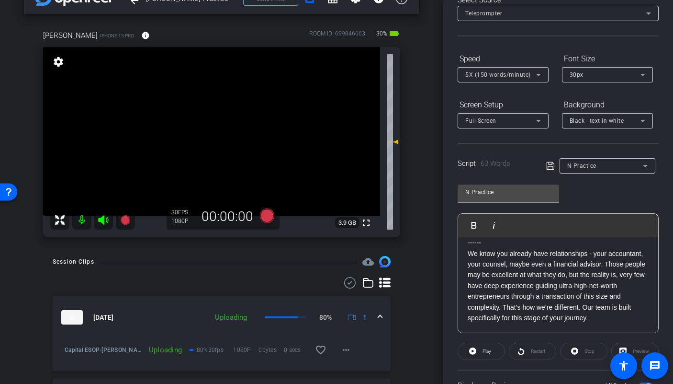
scroll to position [24, 0]
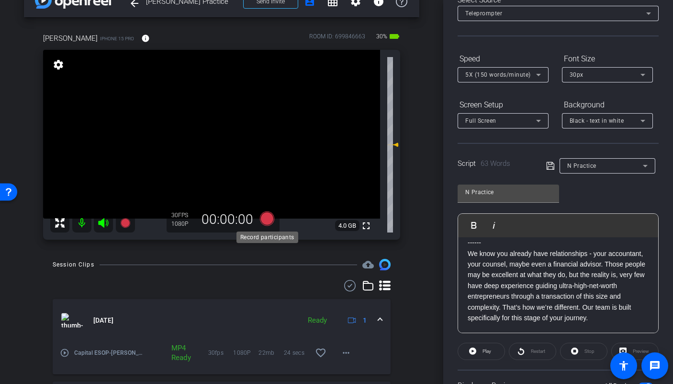
click at [266, 217] on icon at bounding box center [267, 218] width 14 height 14
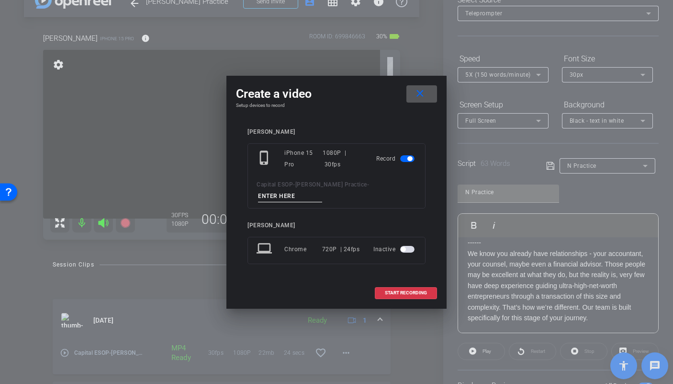
click at [322, 190] on input at bounding box center [290, 196] width 64 height 12
type input "TA7"
click at [408, 290] on span "START RECORDING" at bounding box center [406, 292] width 42 height 5
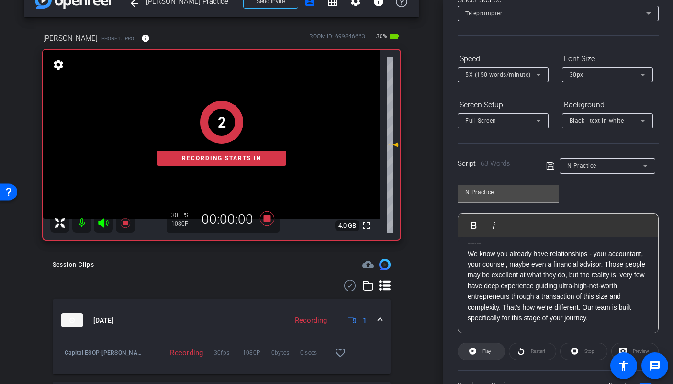
click at [469, 349] on icon at bounding box center [472, 351] width 7 height 12
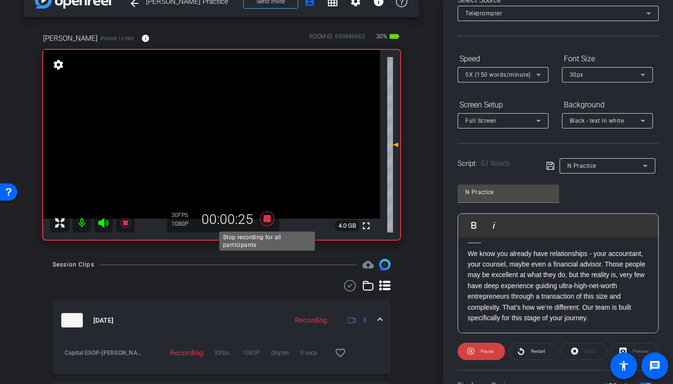
click at [265, 220] on icon at bounding box center [267, 218] width 14 height 14
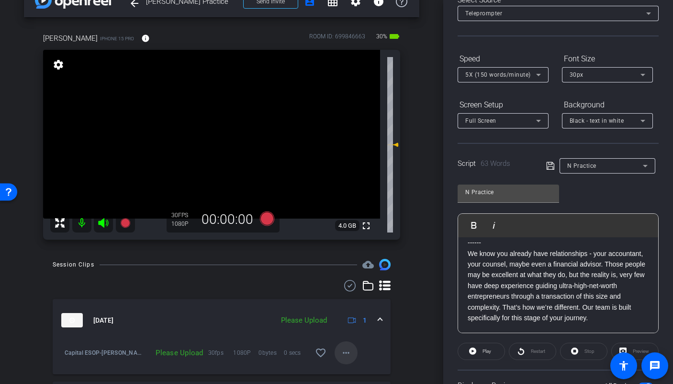
click at [347, 352] on mat-icon "more_horiz" at bounding box center [346, 352] width 11 height 11
click at [353, 307] on span "Upload" at bounding box center [361, 308] width 38 height 11
click at [348, 347] on mat-icon "more_horiz" at bounding box center [346, 352] width 11 height 11
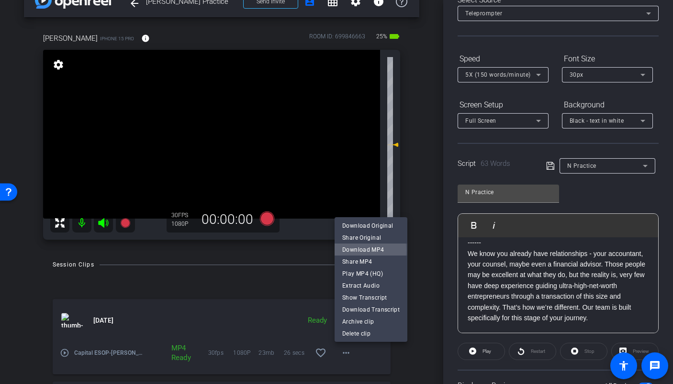
click at [354, 250] on span "Download MP4" at bounding box center [370, 248] width 57 height 11
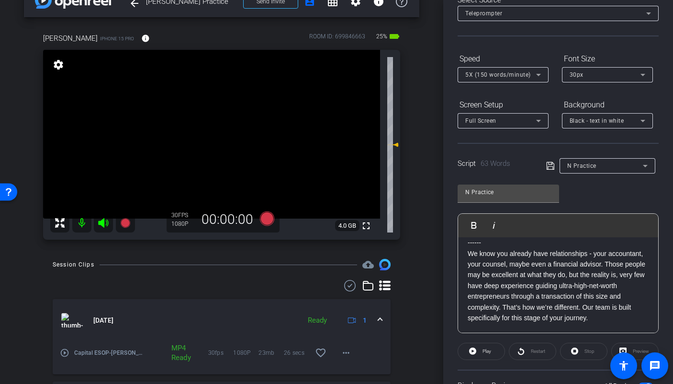
click at [424, 102] on div "arrow_back [PERSON_NAME] Practice Back to project Send invite account_box grid_…" at bounding box center [222, 168] width 444 height 384
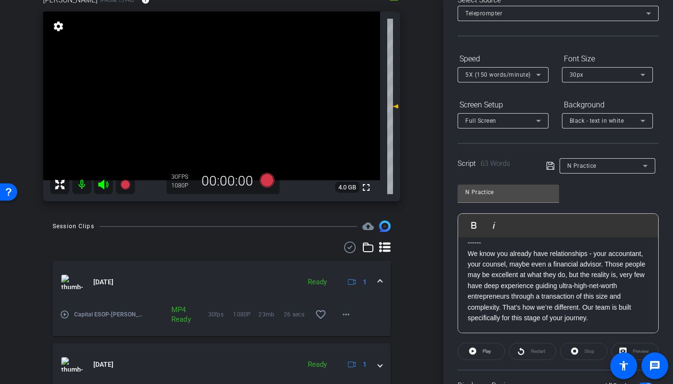
scroll to position [140, 0]
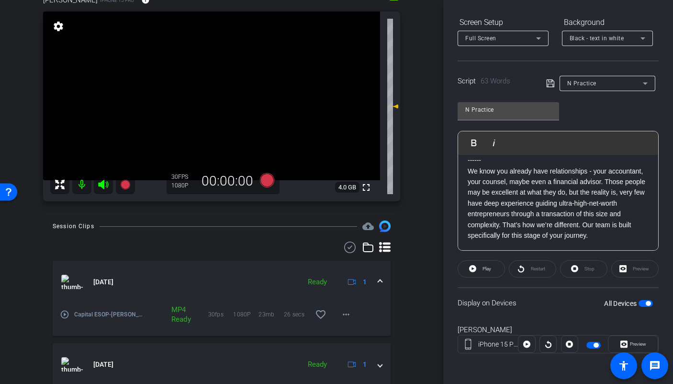
click at [643, 303] on span "button" at bounding box center [646, 303] width 14 height 7
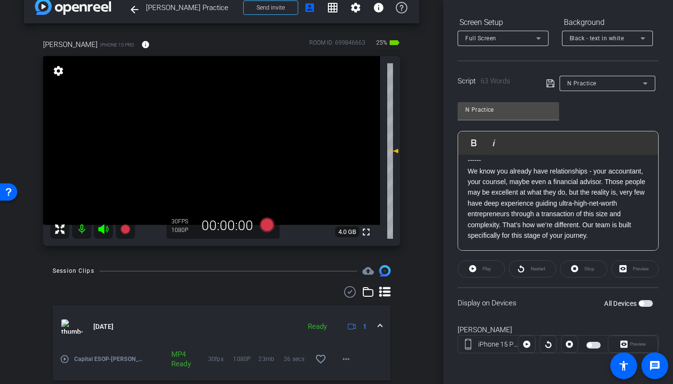
scroll to position [0, 0]
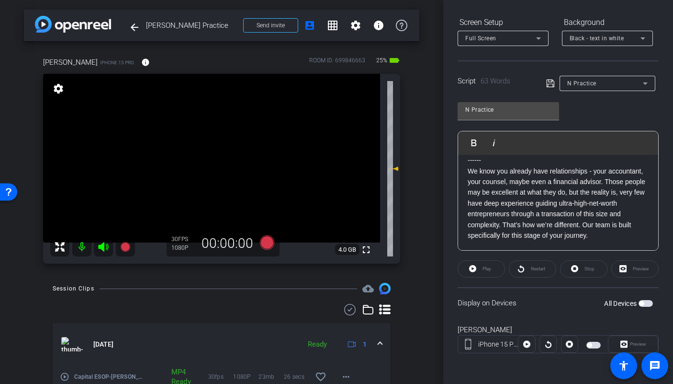
click at [606, 182] on p "We know you already have relationships - your accountant, your counsel, maybe e…" at bounding box center [558, 203] width 181 height 75
click at [594, 224] on p "Those people may be excellent at what they do, but the reality is, very few hav…" at bounding box center [558, 214] width 181 height 54
click at [650, 302] on span "button" at bounding box center [646, 303] width 14 height 7
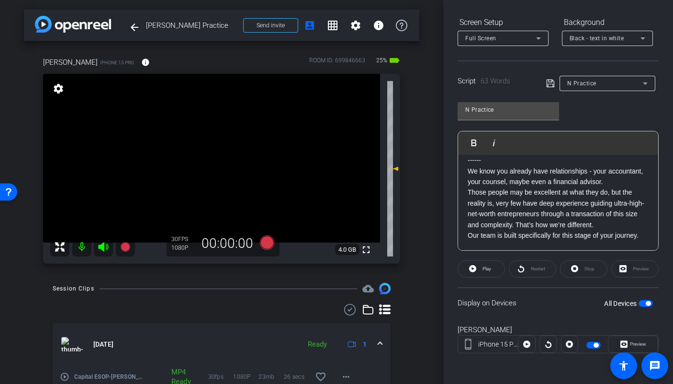
click at [517, 224] on p "Those people may be excellent at what they do, but the reality is, very few hav…" at bounding box center [558, 208] width 181 height 43
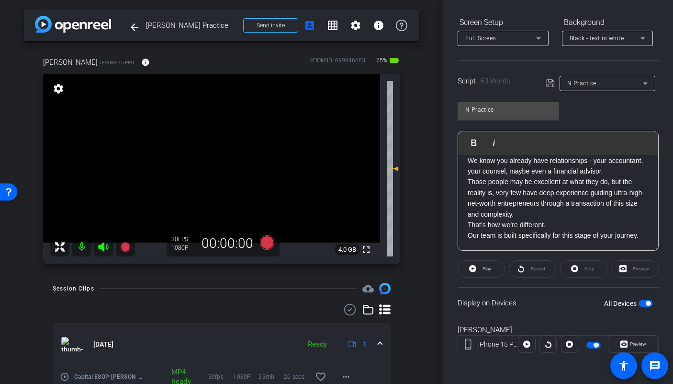
click at [642, 302] on span "button" at bounding box center [646, 303] width 14 height 7
click at [650, 302] on span "button" at bounding box center [646, 303] width 14 height 7
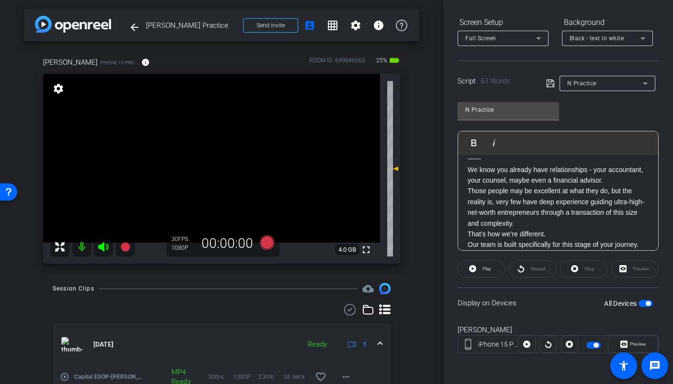
scroll to position [31, 0]
click at [580, 221] on p "Those people may be excellent at what they do, but the reality is, very few hav…" at bounding box center [558, 208] width 181 height 43
click at [644, 302] on span "button" at bounding box center [646, 303] width 14 height 7
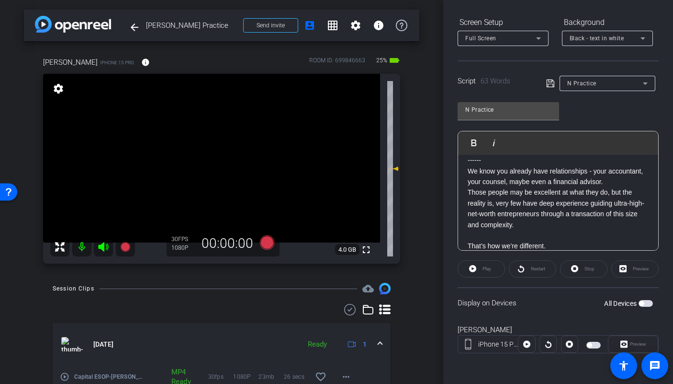
click at [648, 302] on span "button" at bounding box center [646, 303] width 14 height 7
click at [616, 183] on p "We know you already have relationships - your accountant, your counsel, maybe e…" at bounding box center [558, 177] width 181 height 22
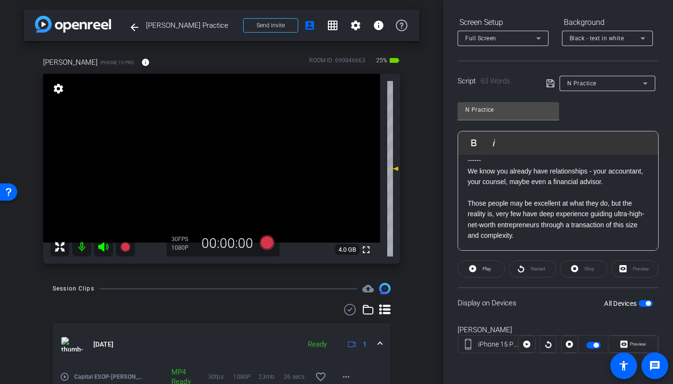
click at [642, 302] on span "button" at bounding box center [646, 303] width 14 height 7
click at [650, 302] on span "button" at bounding box center [646, 303] width 14 height 7
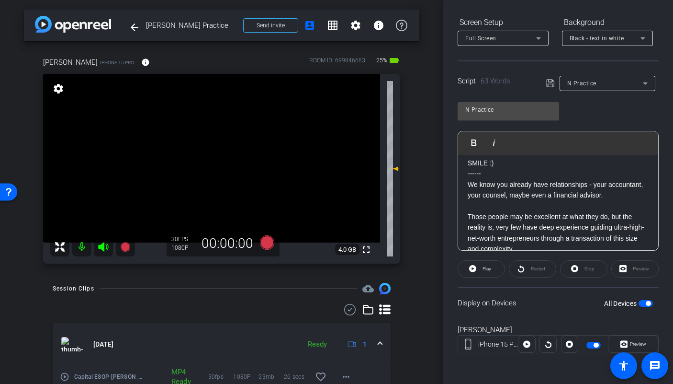
scroll to position [0, 0]
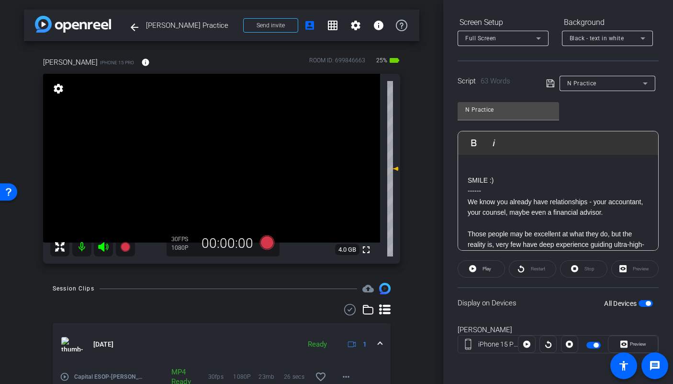
click at [596, 113] on div "N Practice Play Play from this location Play Selected Play and display the sele…" at bounding box center [558, 173] width 201 height 156
click at [642, 305] on span "button" at bounding box center [646, 303] width 14 height 7
click at [649, 300] on span "button" at bounding box center [646, 303] width 14 height 7
click at [631, 343] on span "Preview" at bounding box center [638, 343] width 16 height 5
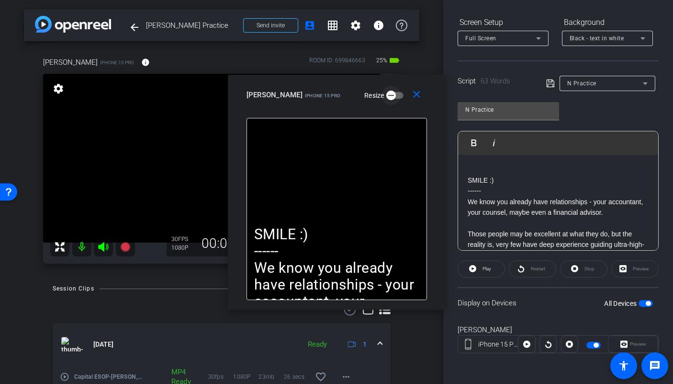
click at [387, 92] on icon "button" at bounding box center [391, 95] width 9 height 9
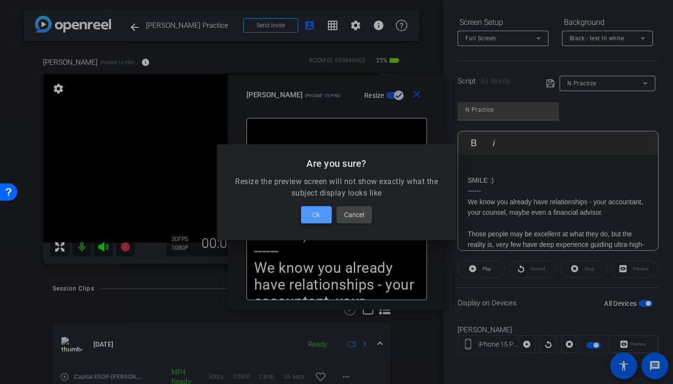
click at [318, 219] on span "Ok" at bounding box center [317, 214] width 8 height 11
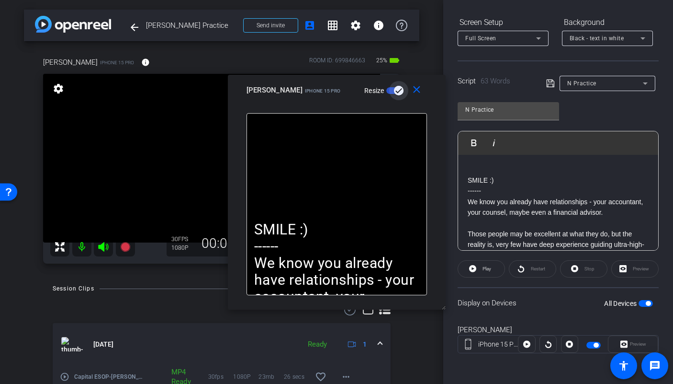
scroll to position [0, 0]
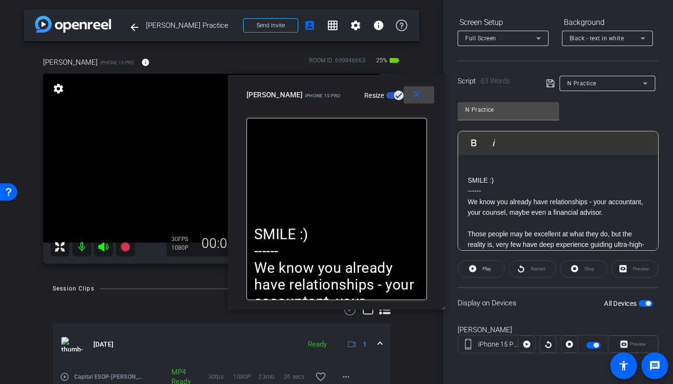
click at [414, 96] on mat-icon "close" at bounding box center [417, 95] width 12 height 12
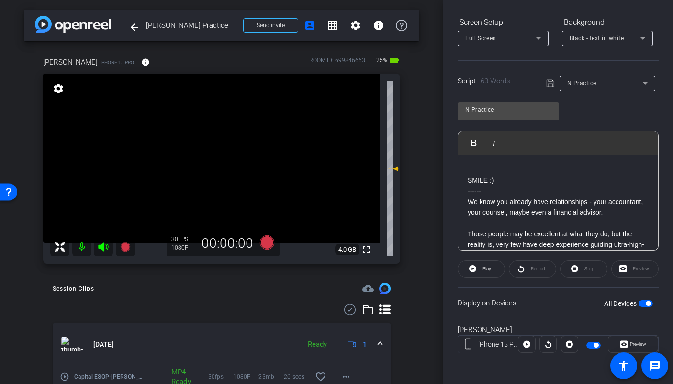
click at [641, 301] on span "button" at bounding box center [646, 303] width 14 height 7
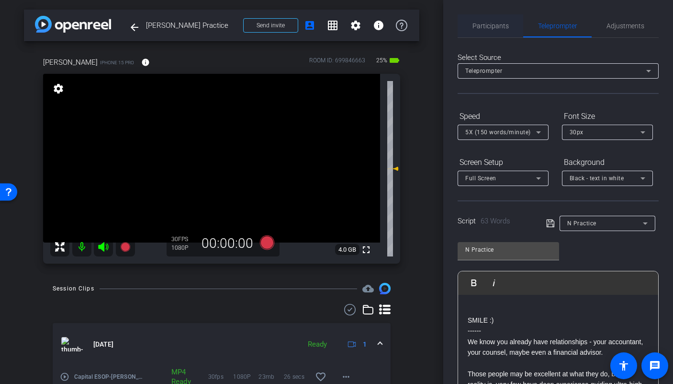
click at [497, 27] on span "Participants" at bounding box center [491, 26] width 36 height 7
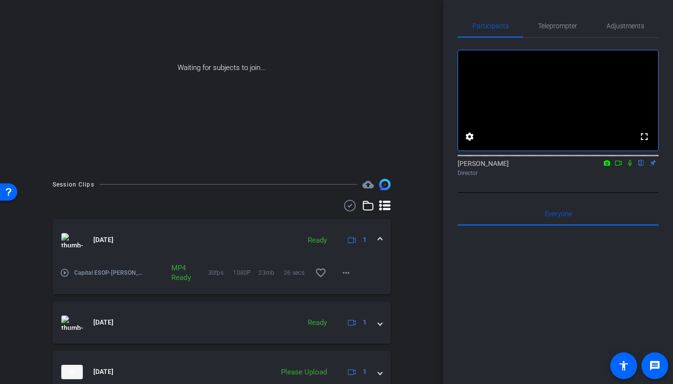
scroll to position [76, 0]
click at [343, 269] on mat-icon "more_horiz" at bounding box center [346, 271] width 11 height 11
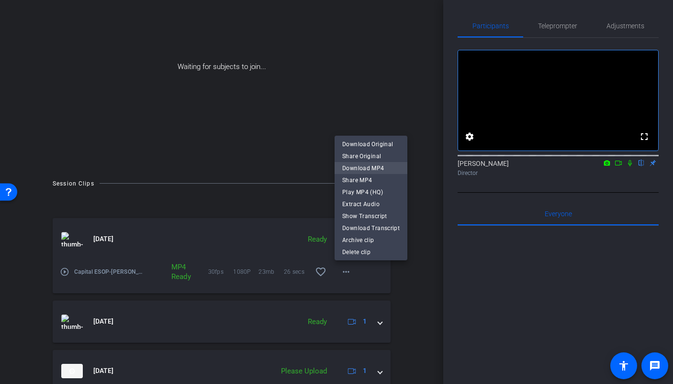
click at [380, 167] on span "Download MP4" at bounding box center [370, 167] width 57 height 11
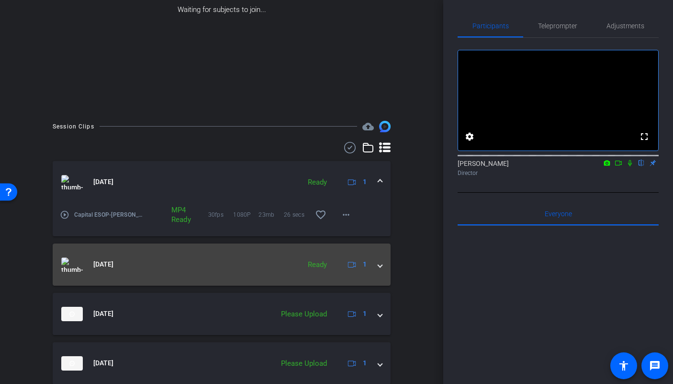
scroll to position [134, 0]
click at [384, 269] on mat-expansion-panel-header "[DATE] Ready 1" at bounding box center [222, 263] width 338 height 42
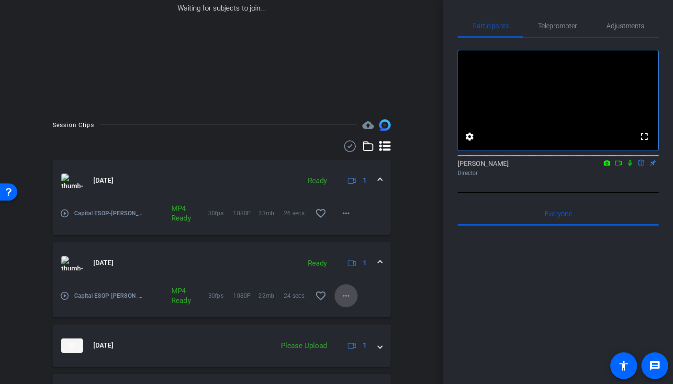
click at [342, 296] on mat-icon "more_horiz" at bounding box center [346, 295] width 11 height 11
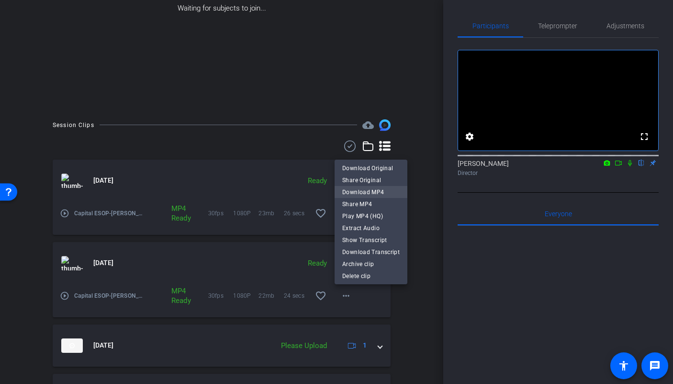
click at [353, 189] on span "Download MP4" at bounding box center [370, 191] width 57 height 11
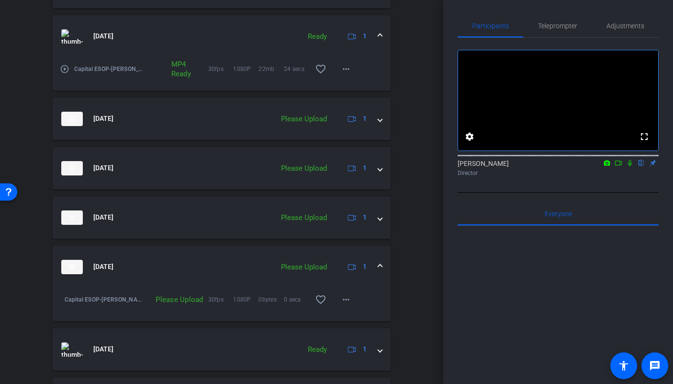
scroll to position [431, 0]
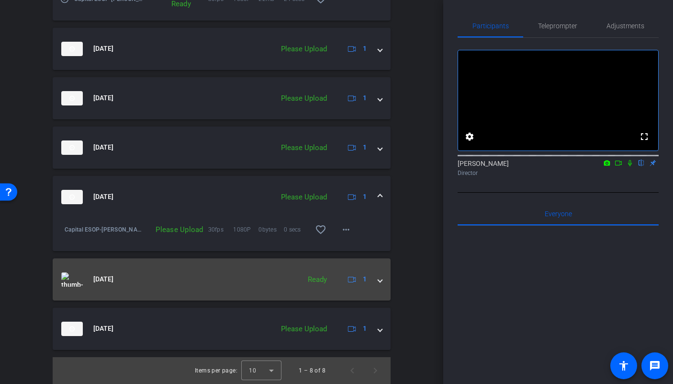
click at [378, 284] on span at bounding box center [380, 279] width 4 height 10
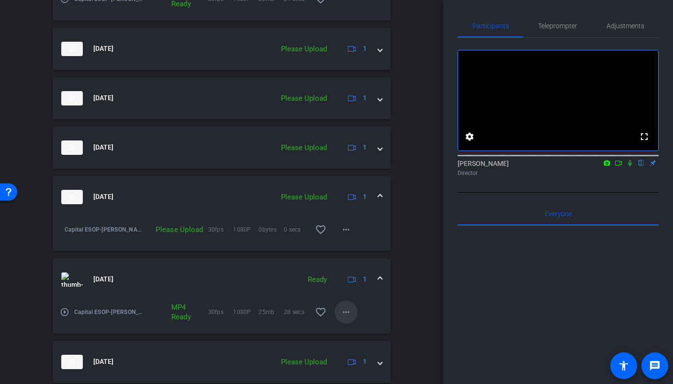
click at [346, 308] on mat-icon "more_horiz" at bounding box center [346, 311] width 11 height 11
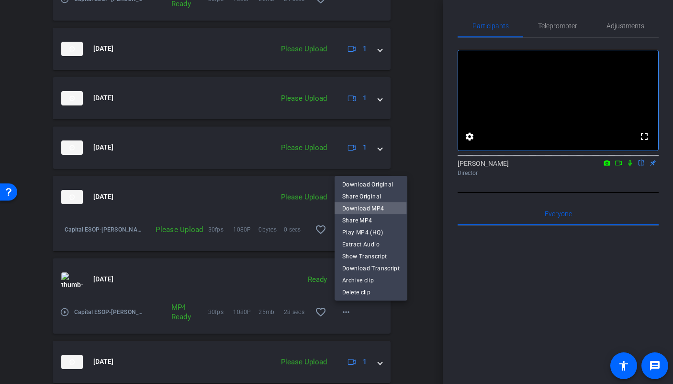
click at [363, 209] on span "Download MP4" at bounding box center [370, 208] width 57 height 11
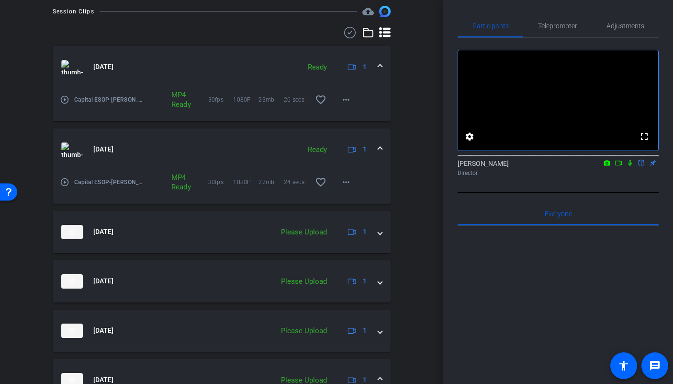
scroll to position [247, 0]
